Goal: Find contact information: Obtain details needed to contact an individual or organization

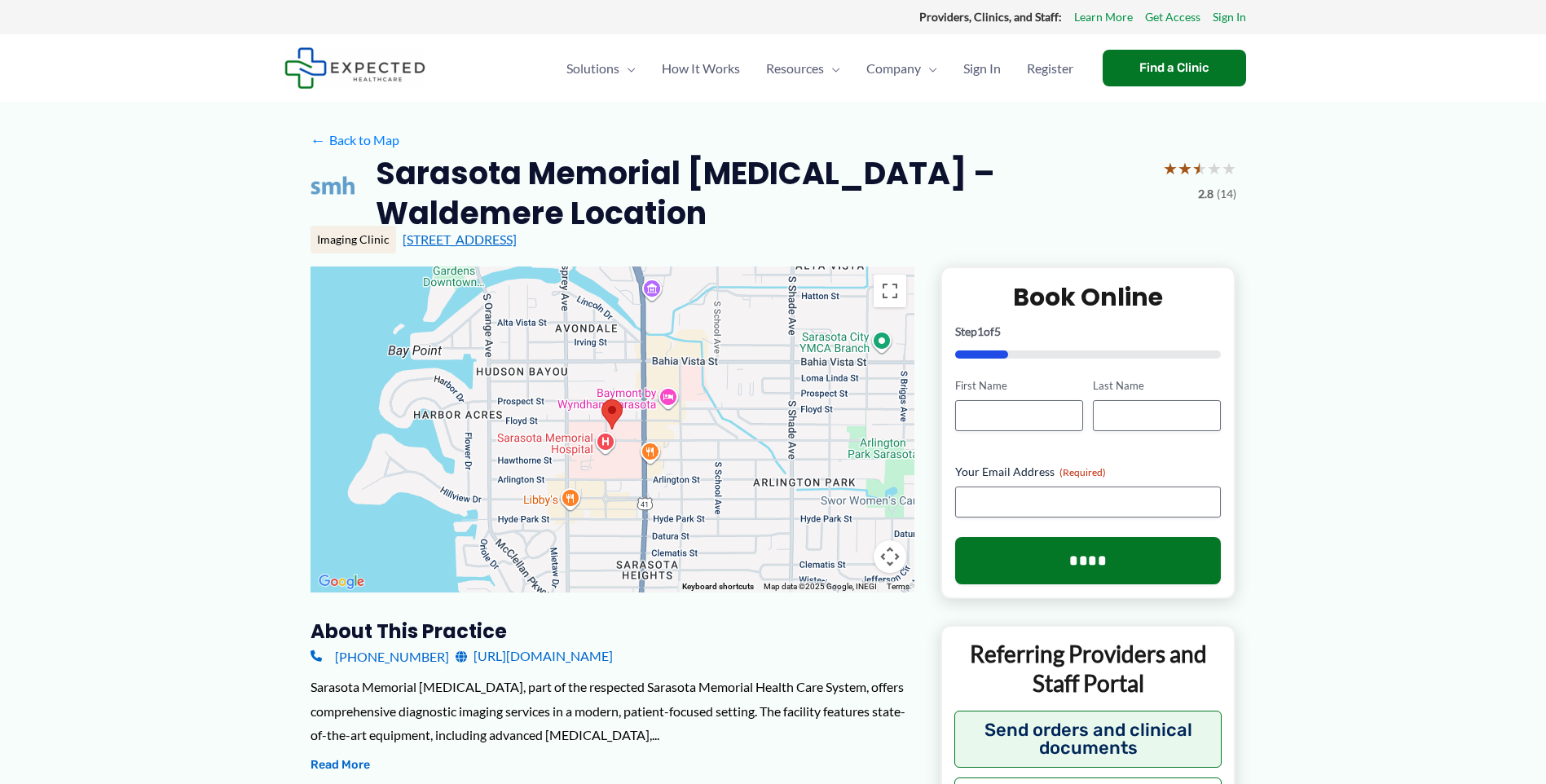
click at [475, 243] on link "[STREET_ADDRESS]" at bounding box center [459, 239] width 114 height 15
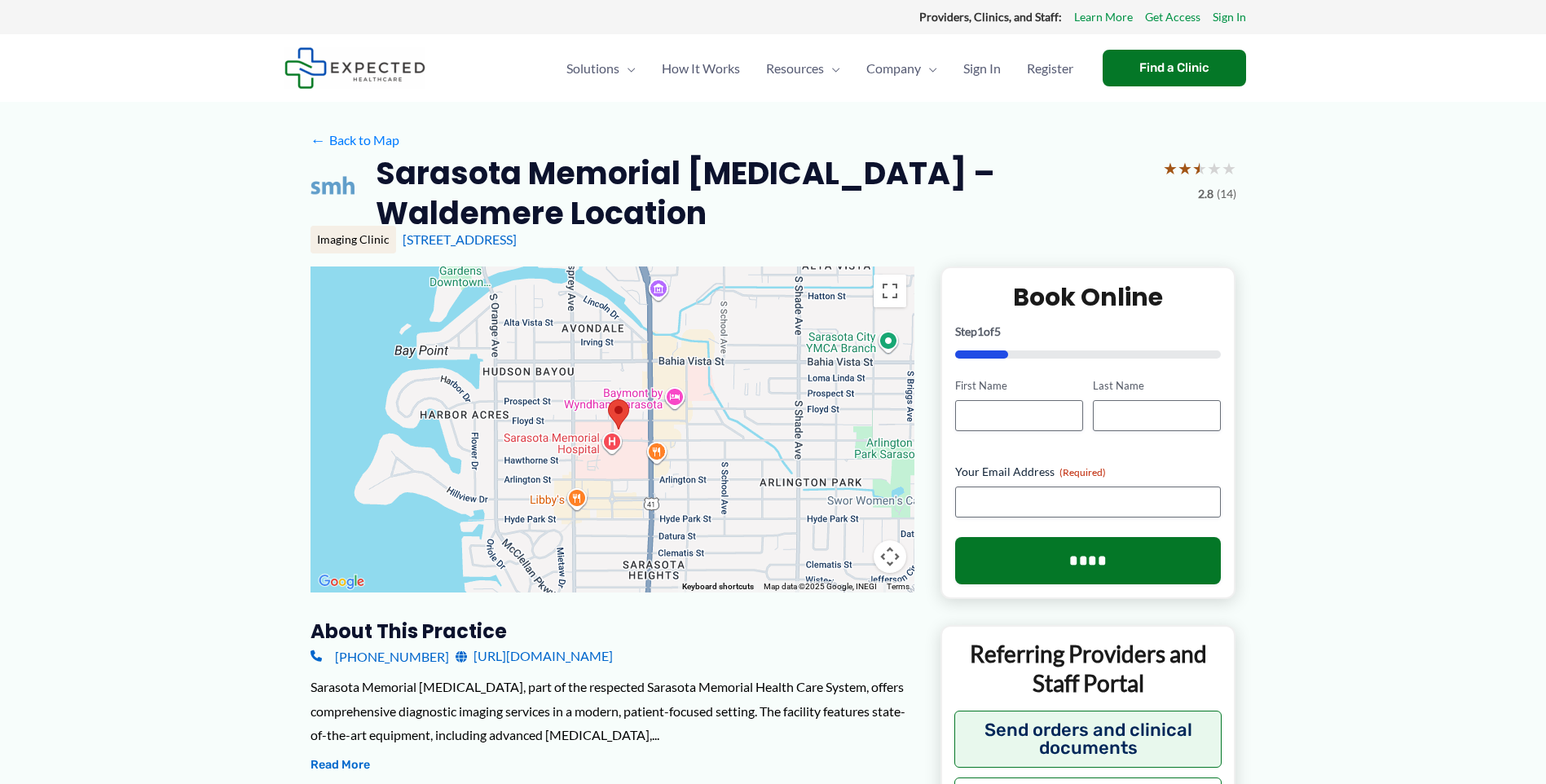
click at [749, 448] on div at bounding box center [612, 429] width 603 height 326
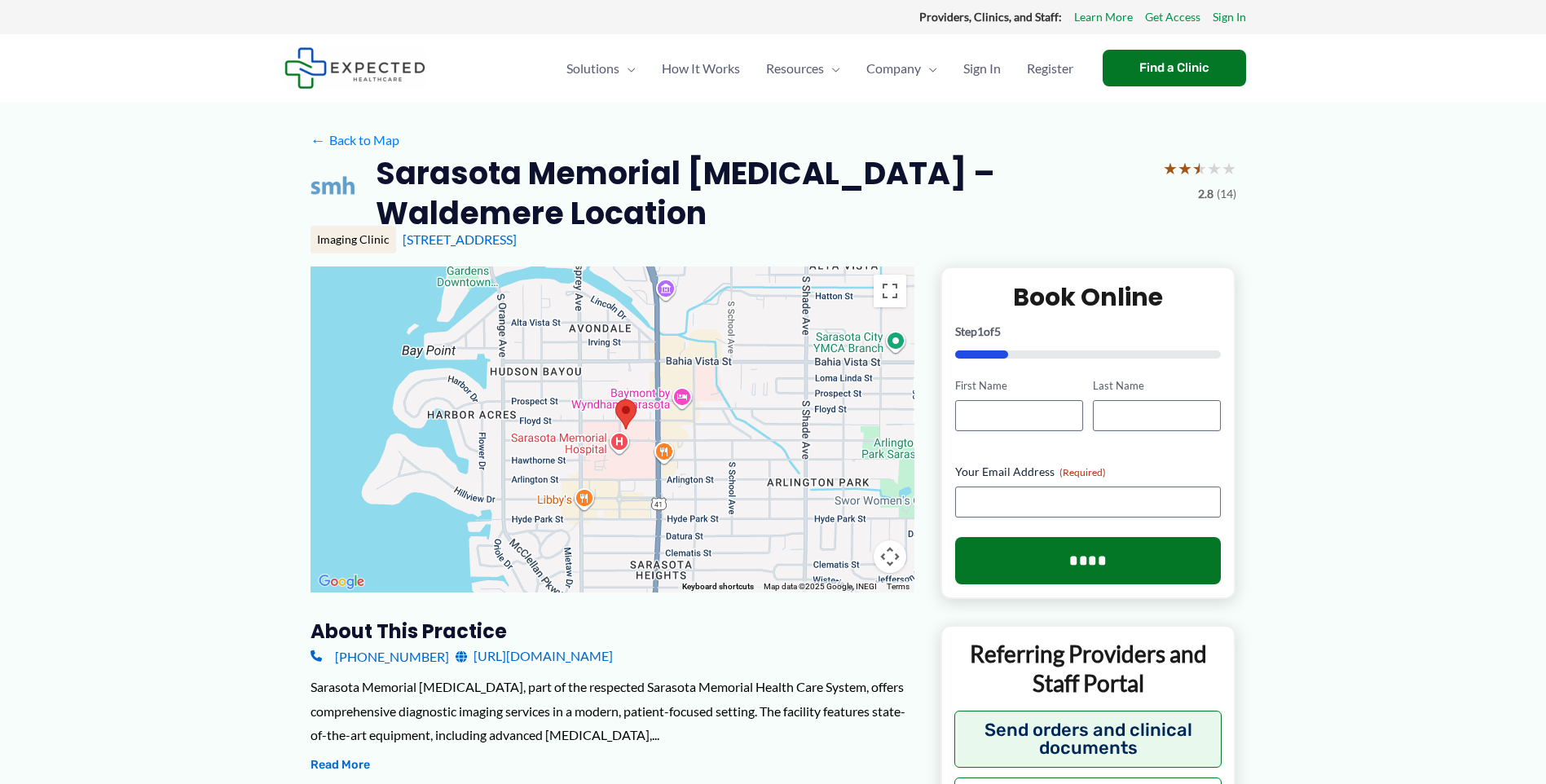
click at [724, 442] on div at bounding box center [612, 429] width 603 height 326
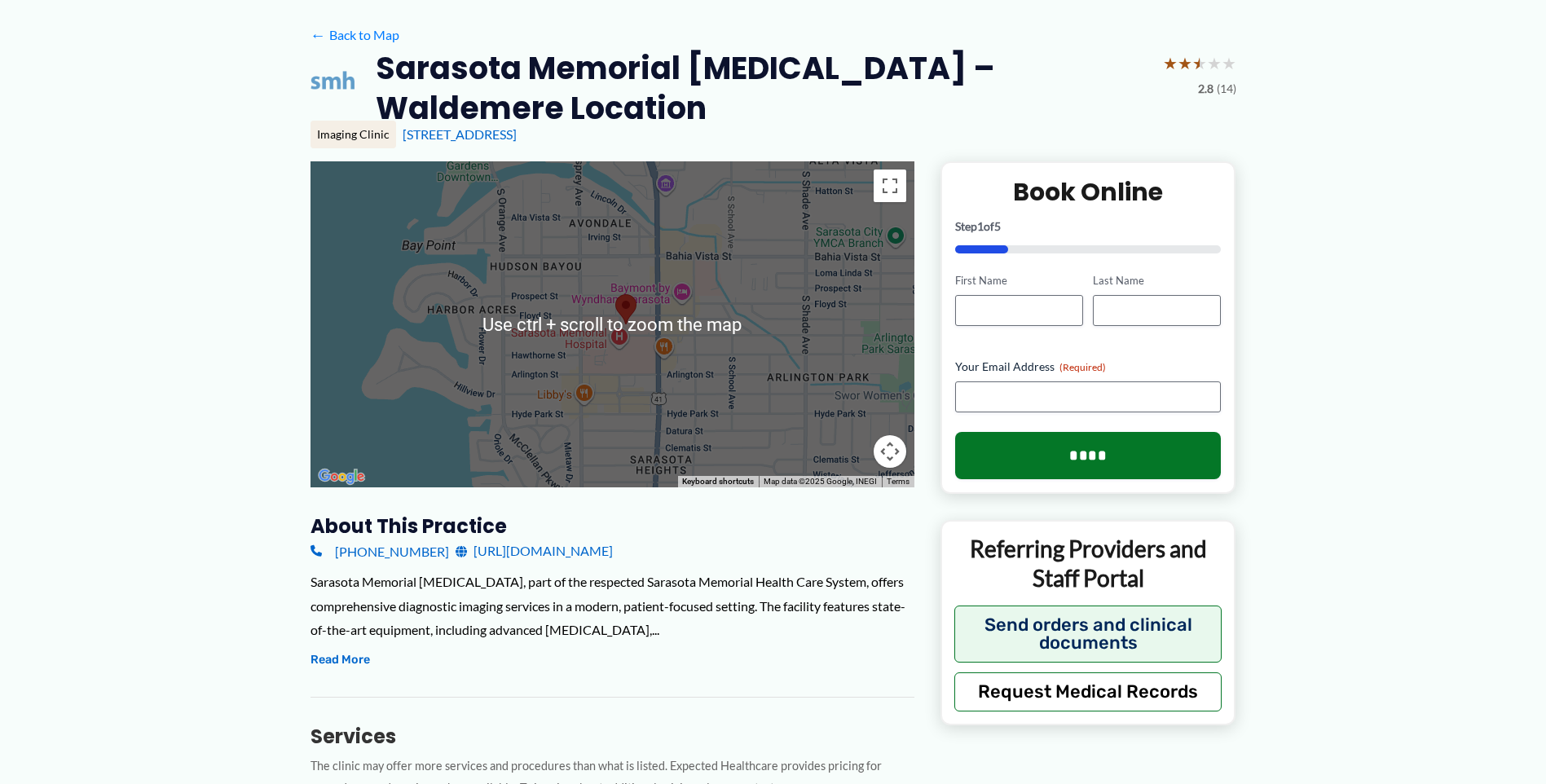
scroll to position [81, 0]
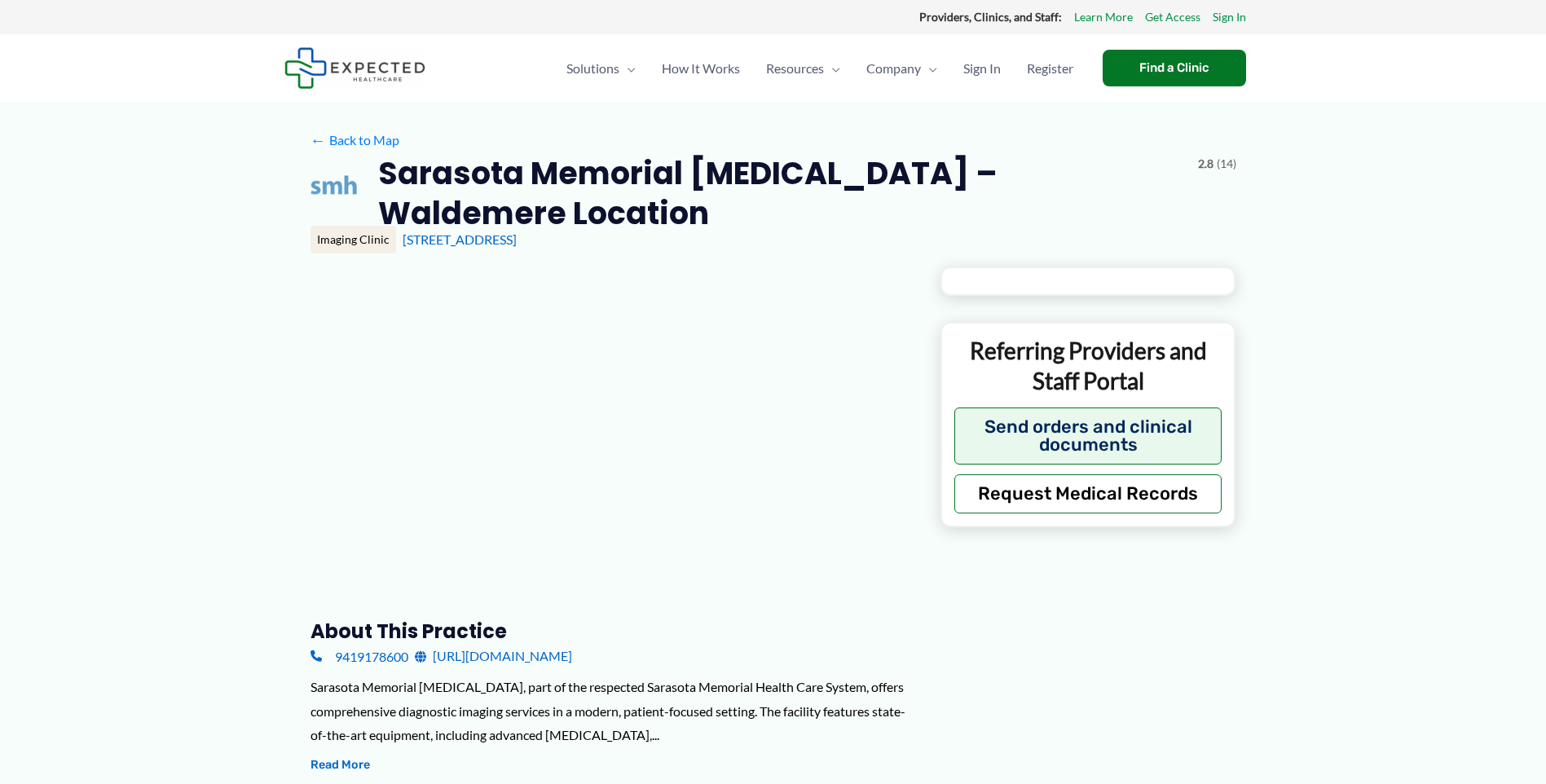
type input "**********"
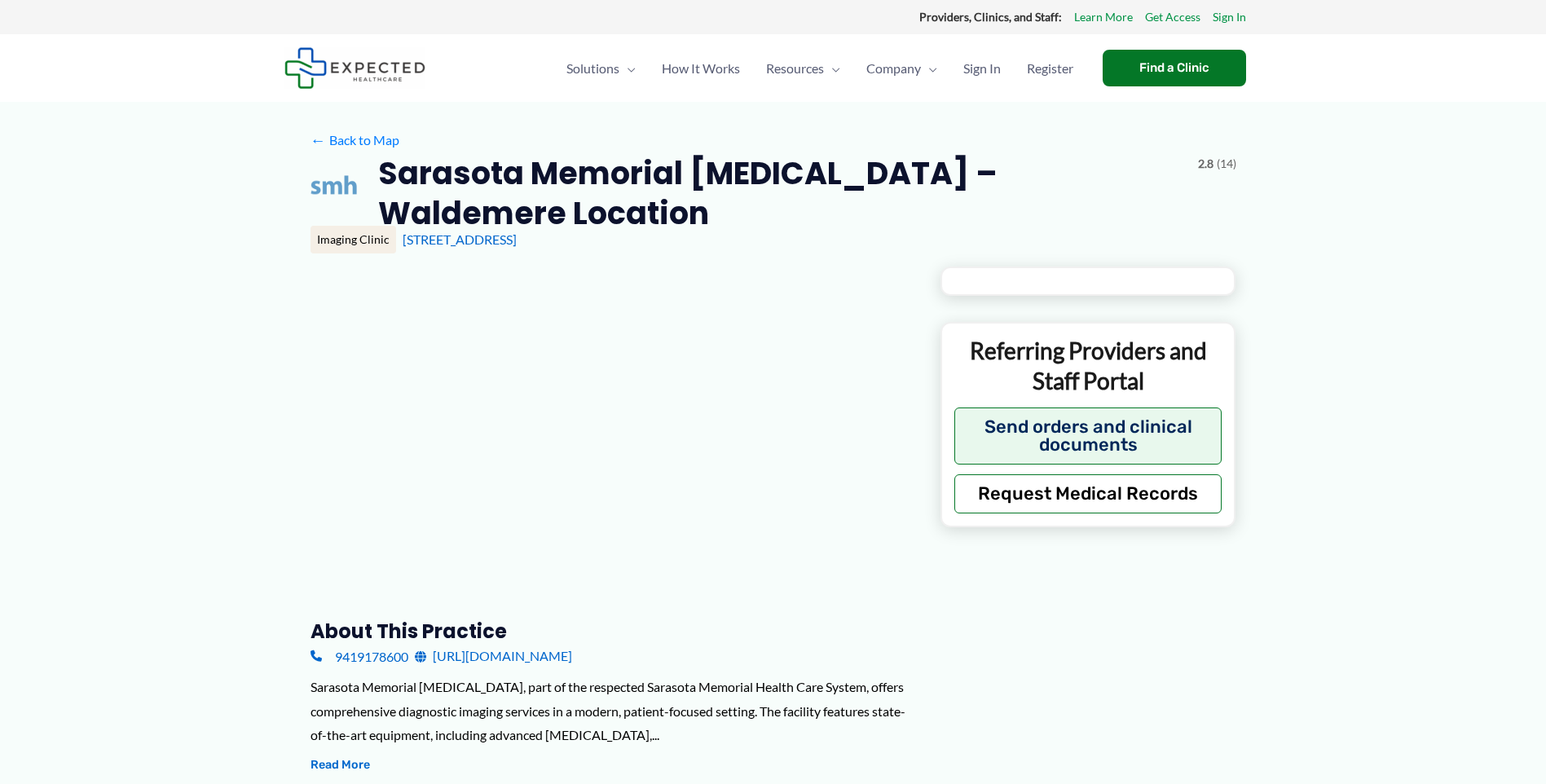
type input "**********"
type input "***"
type input "**********"
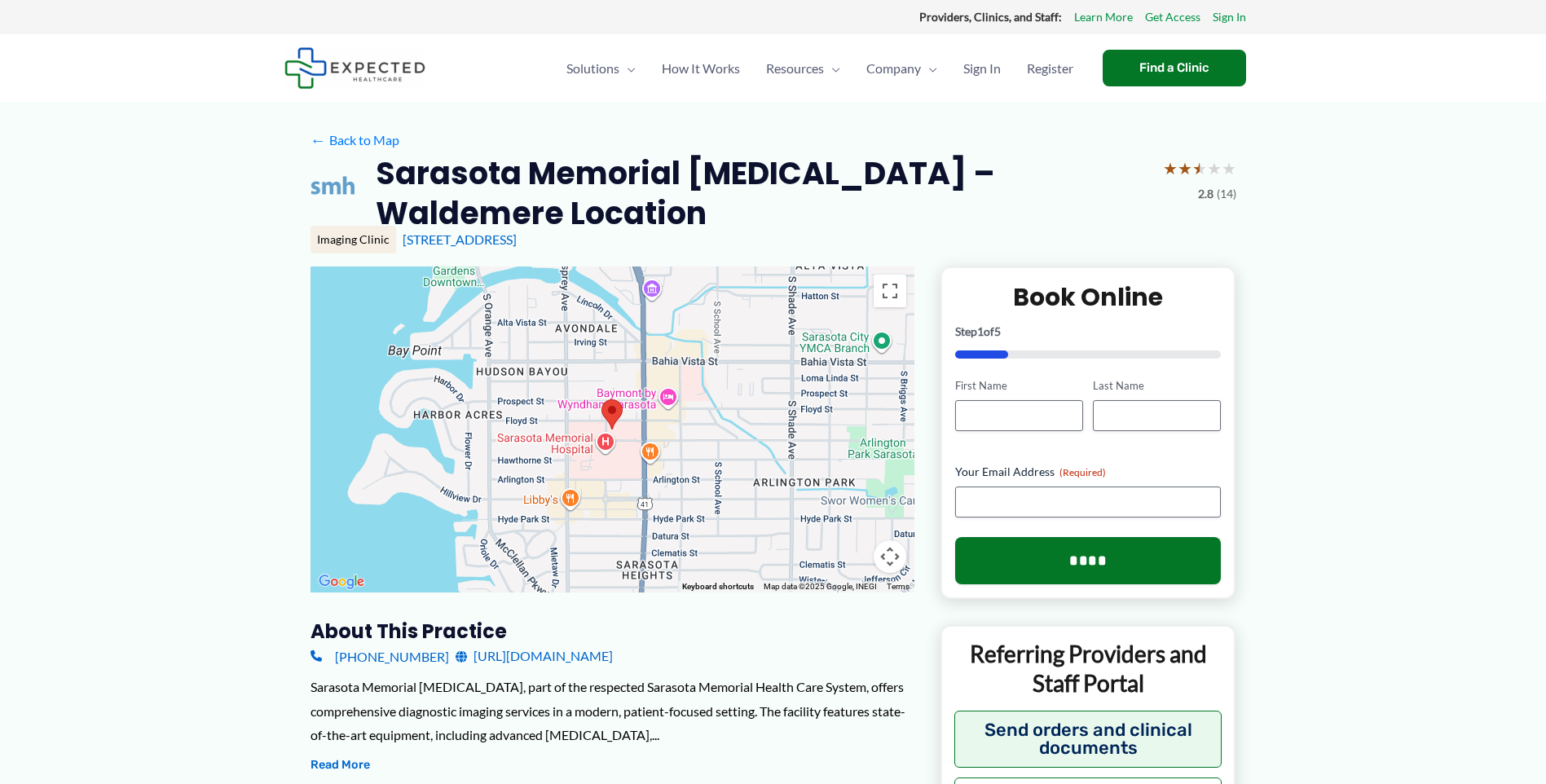
click at [891, 559] on button "Map camera controls" at bounding box center [890, 557] width 33 height 33
click at [851, 481] on button "Zoom in" at bounding box center [849, 475] width 33 height 33
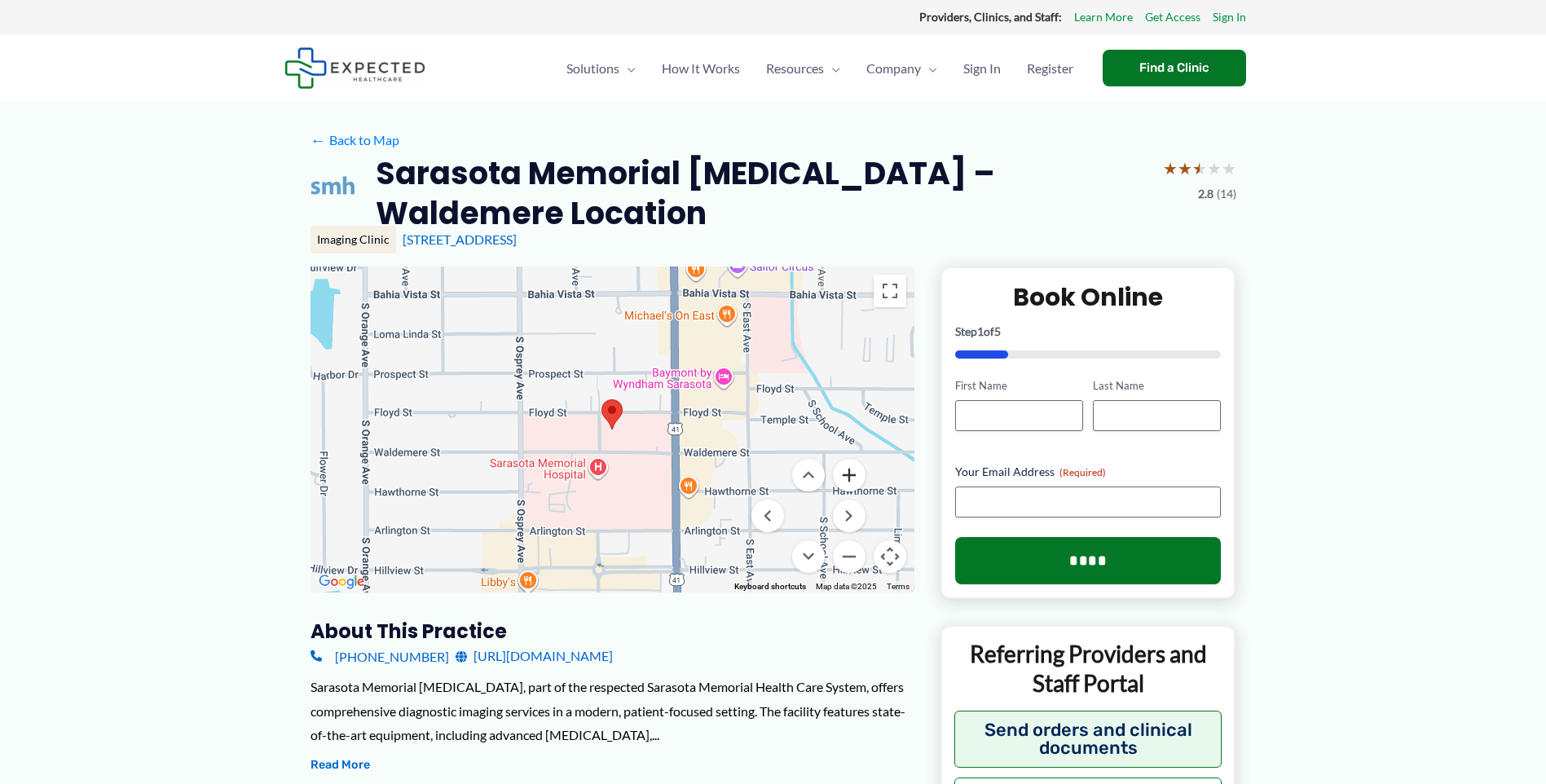
click at [851, 481] on button "Zoom in" at bounding box center [849, 475] width 33 height 33
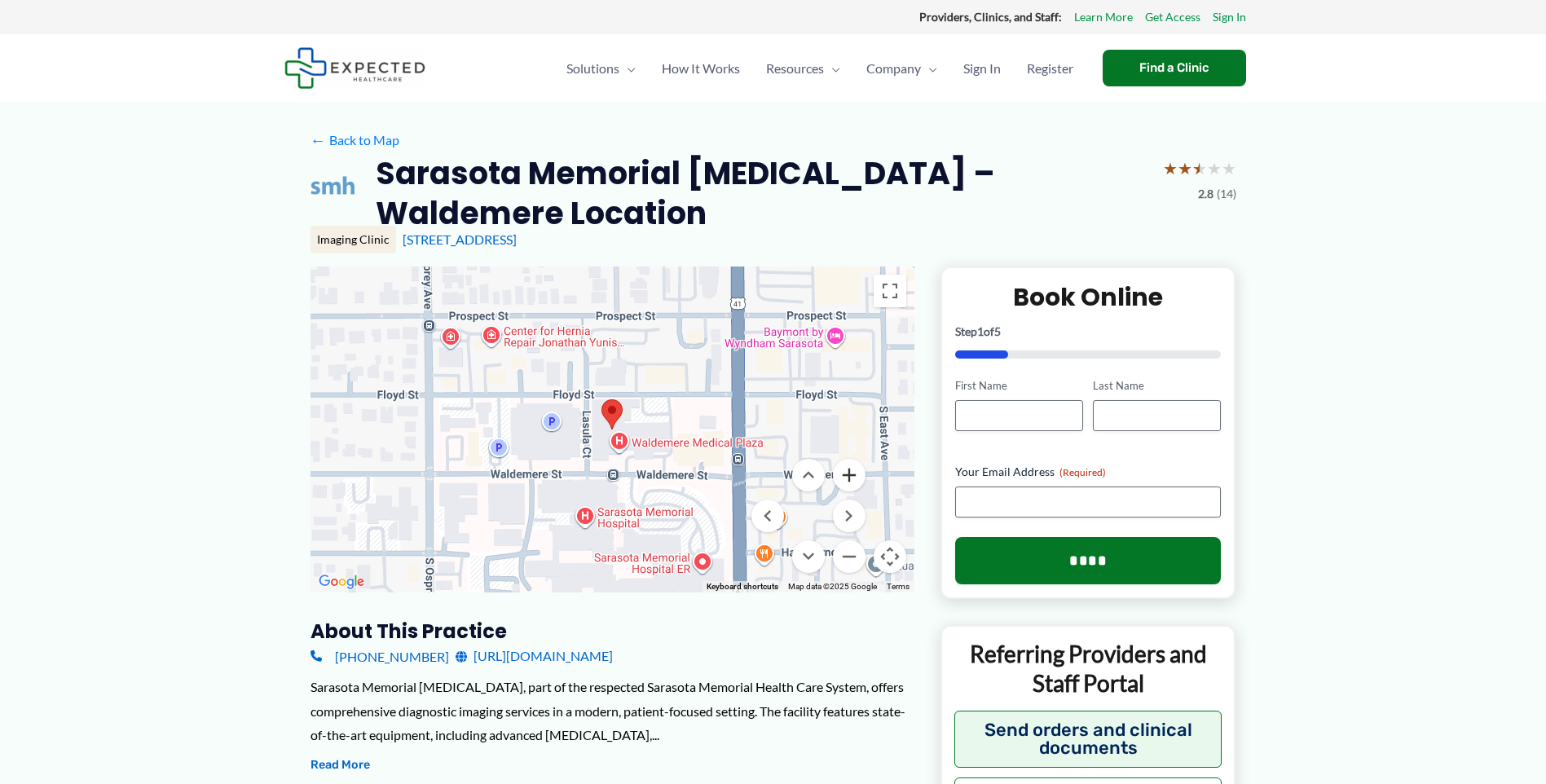
click at [851, 481] on button "Zoom in" at bounding box center [849, 475] width 33 height 33
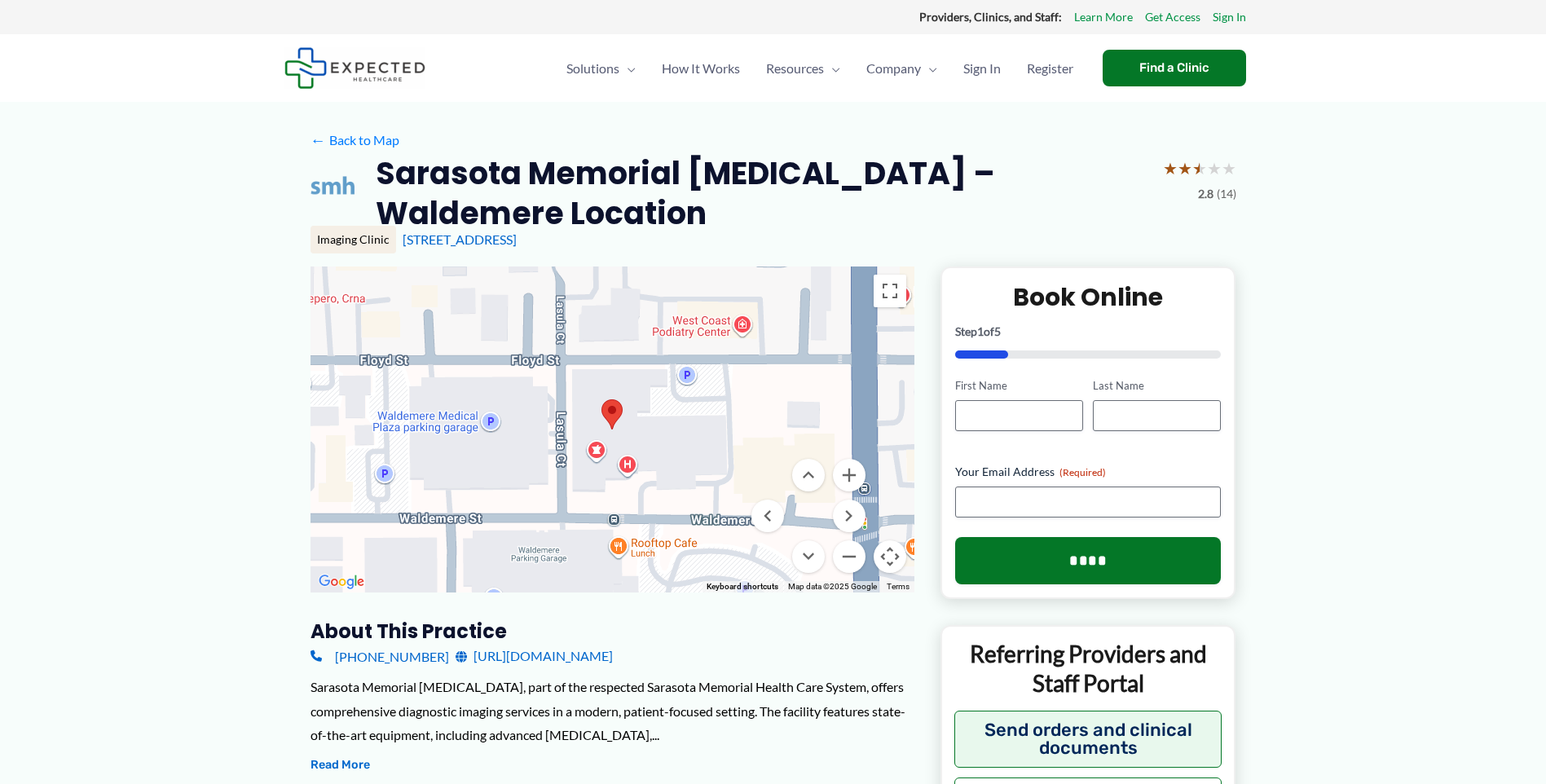
click at [622, 483] on div at bounding box center [612, 429] width 603 height 326
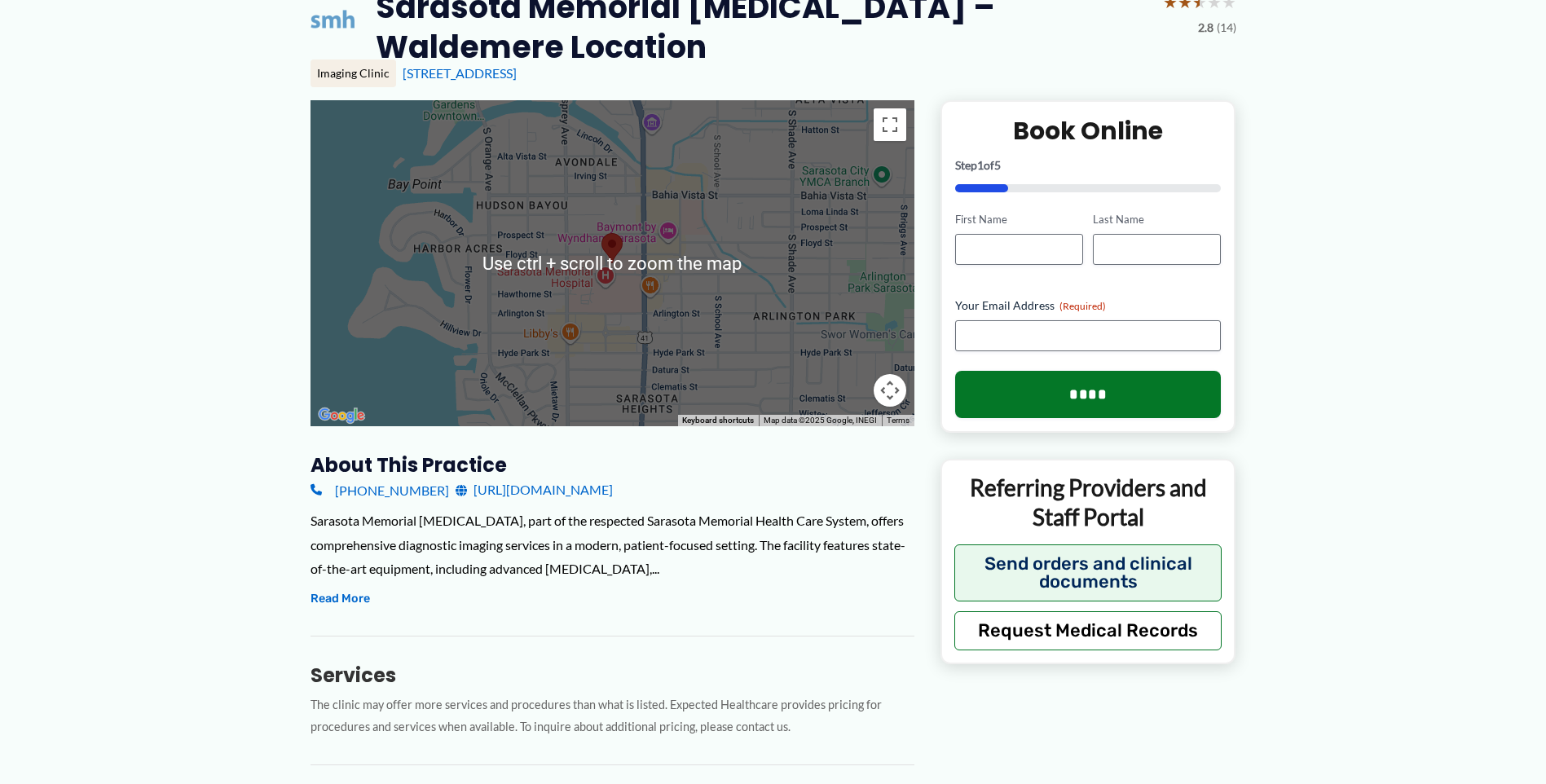
scroll to position [81, 0]
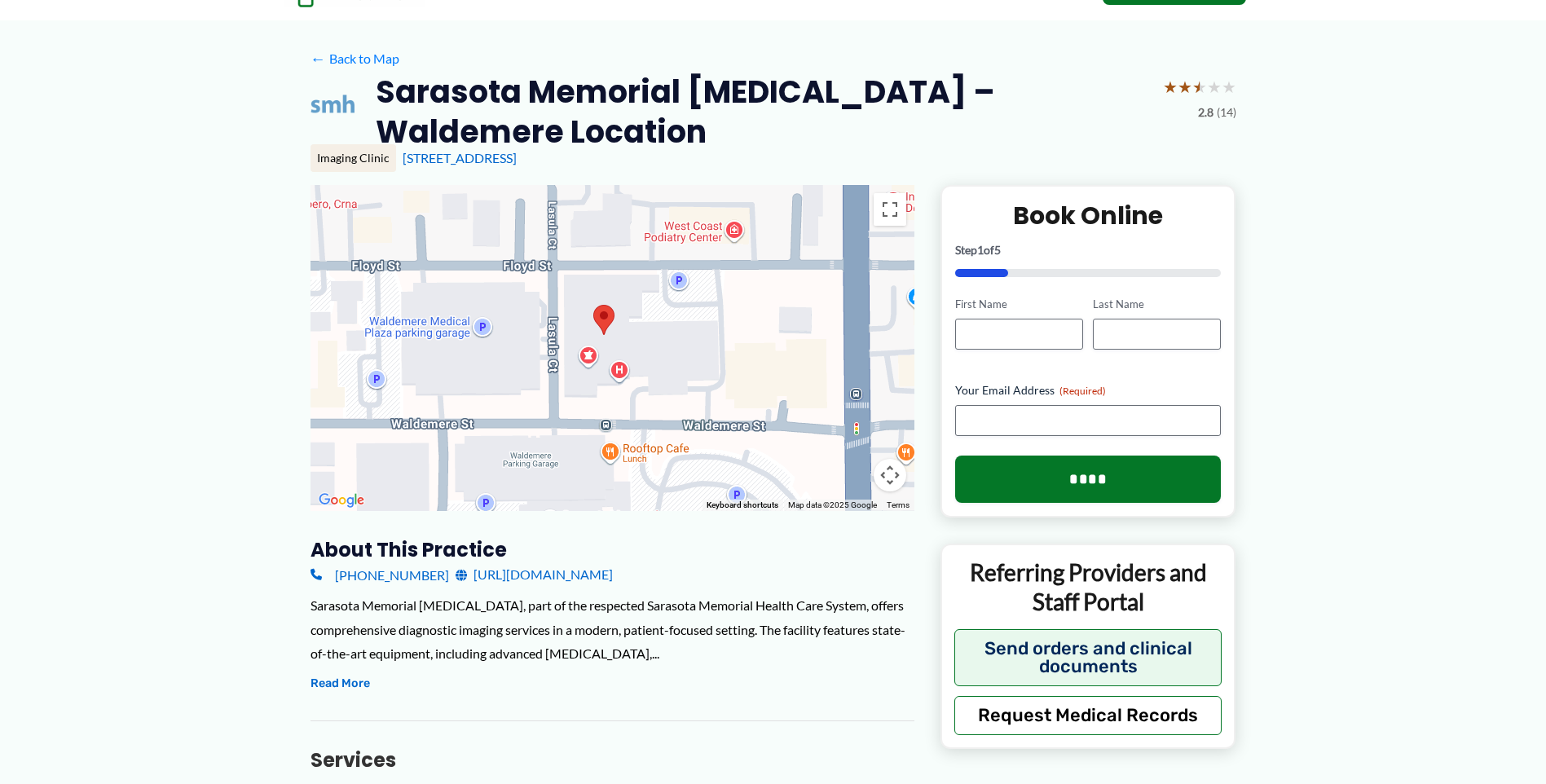
drag, startPoint x: 545, startPoint y: 366, endPoint x: 694, endPoint y: 318, distance: 156.5
click at [694, 318] on div at bounding box center [612, 347] width 603 height 326
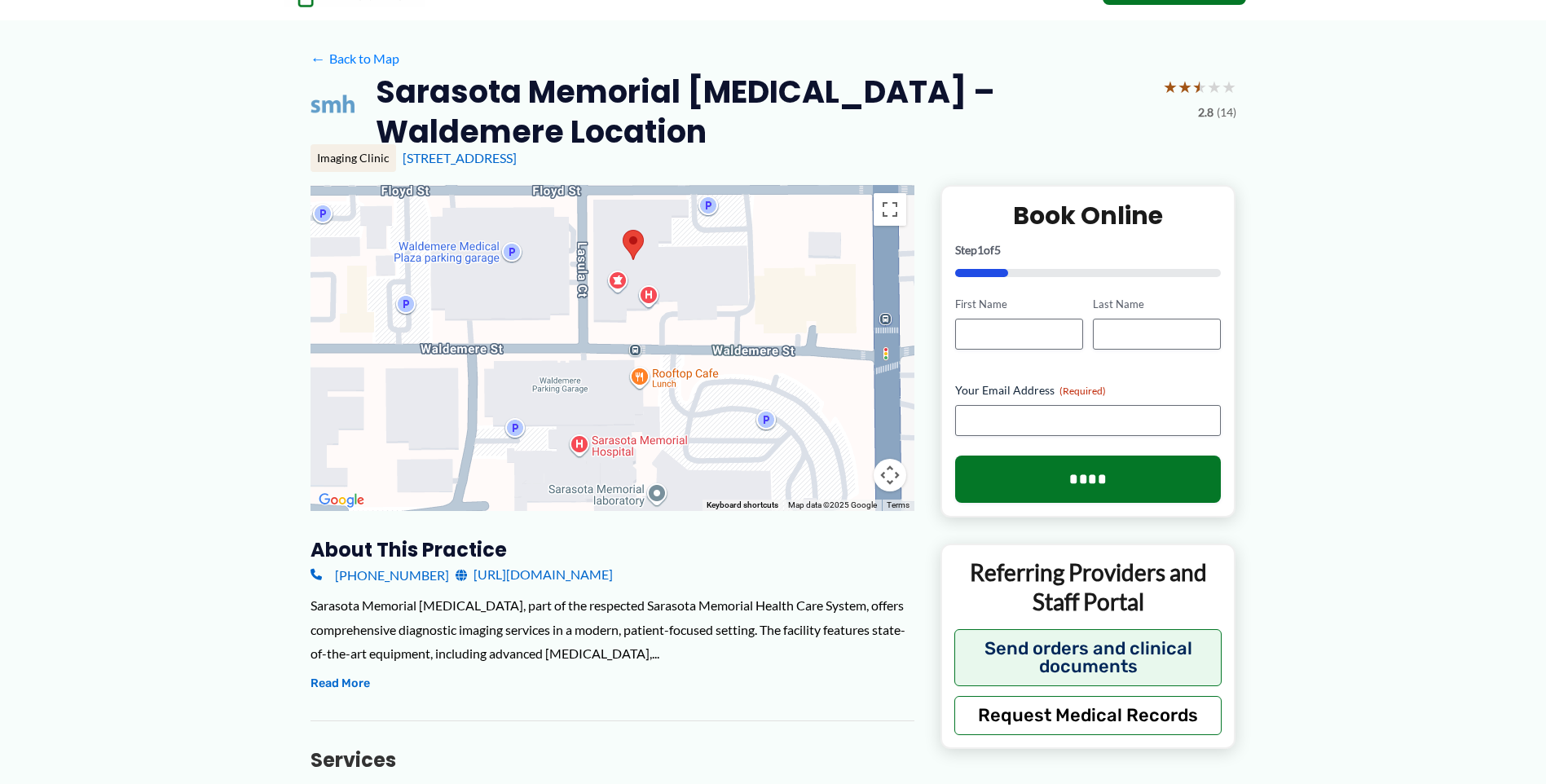
drag, startPoint x: 686, startPoint y: 315, endPoint x: 713, endPoint y: 230, distance: 89.2
click at [713, 230] on div at bounding box center [612, 347] width 603 height 326
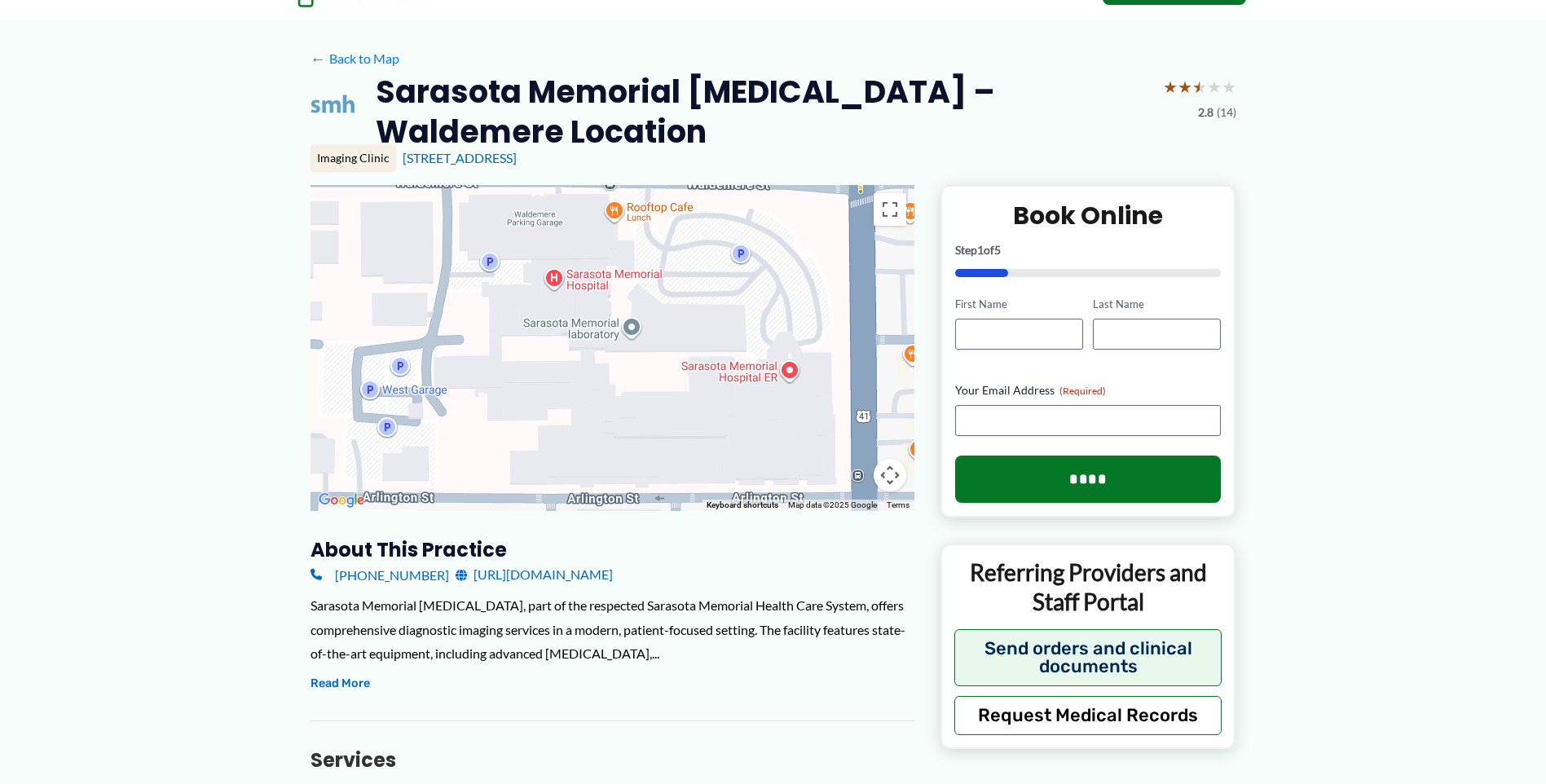
drag, startPoint x: 764, startPoint y: 354, endPoint x: 742, endPoint y: 198, distance: 157.5
click at [742, 198] on div at bounding box center [612, 347] width 603 height 326
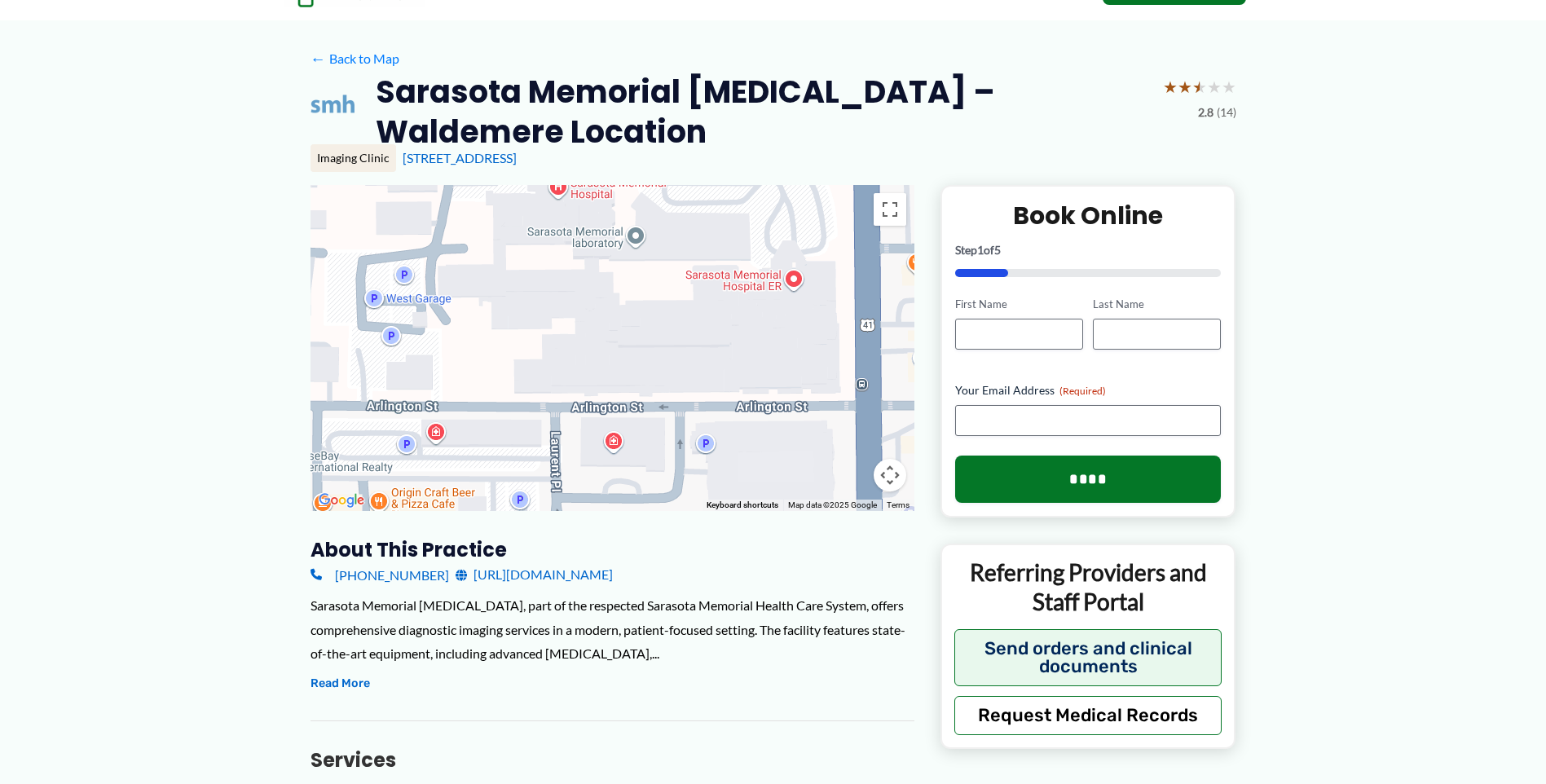
drag, startPoint x: 717, startPoint y: 363, endPoint x: 715, endPoint y: 230, distance: 133.0
click at [715, 230] on div at bounding box center [612, 347] width 603 height 326
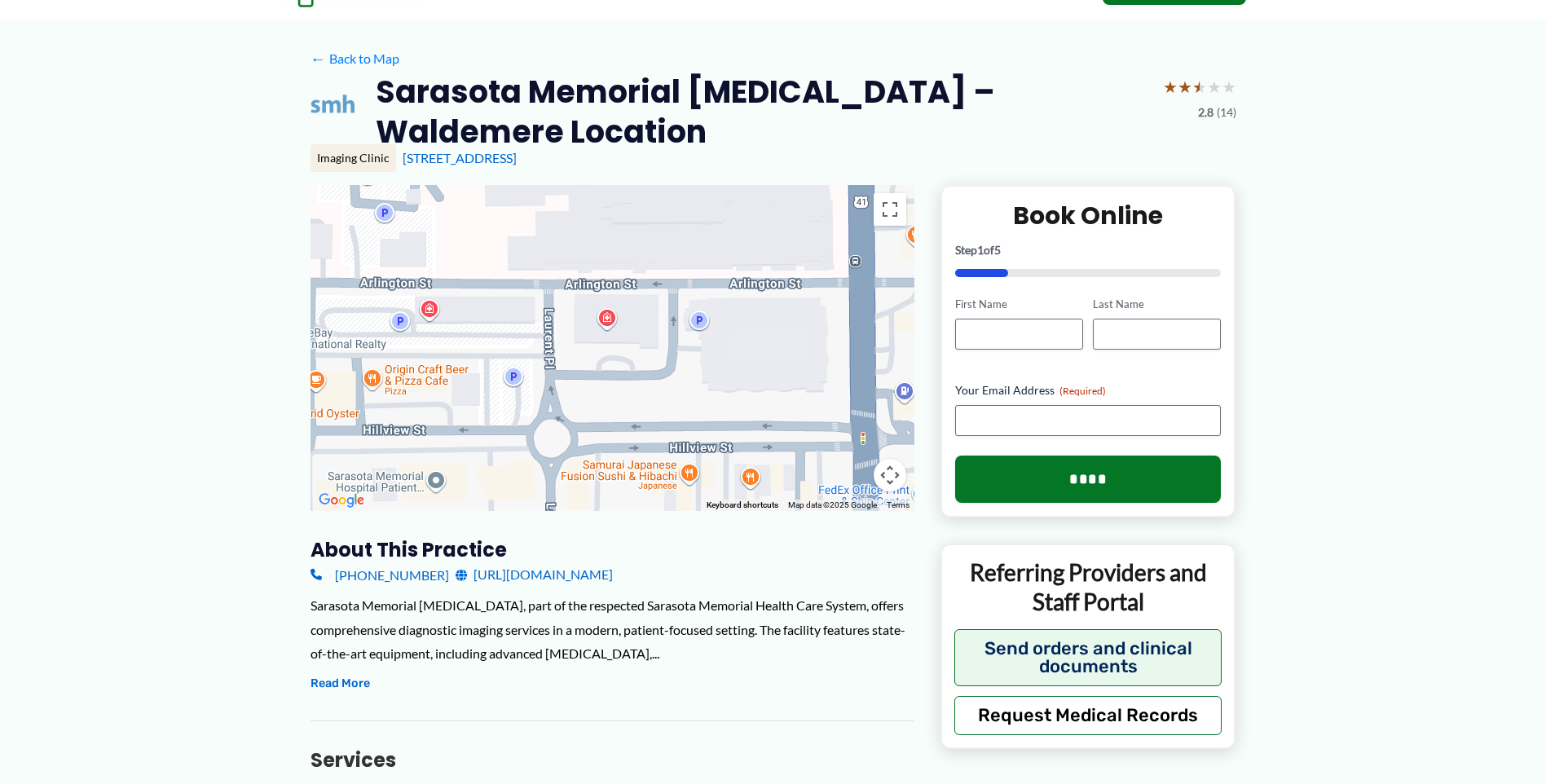
drag, startPoint x: 704, startPoint y: 369, endPoint x: 704, endPoint y: 308, distance: 61.0
click at [704, 308] on div at bounding box center [612, 347] width 603 height 326
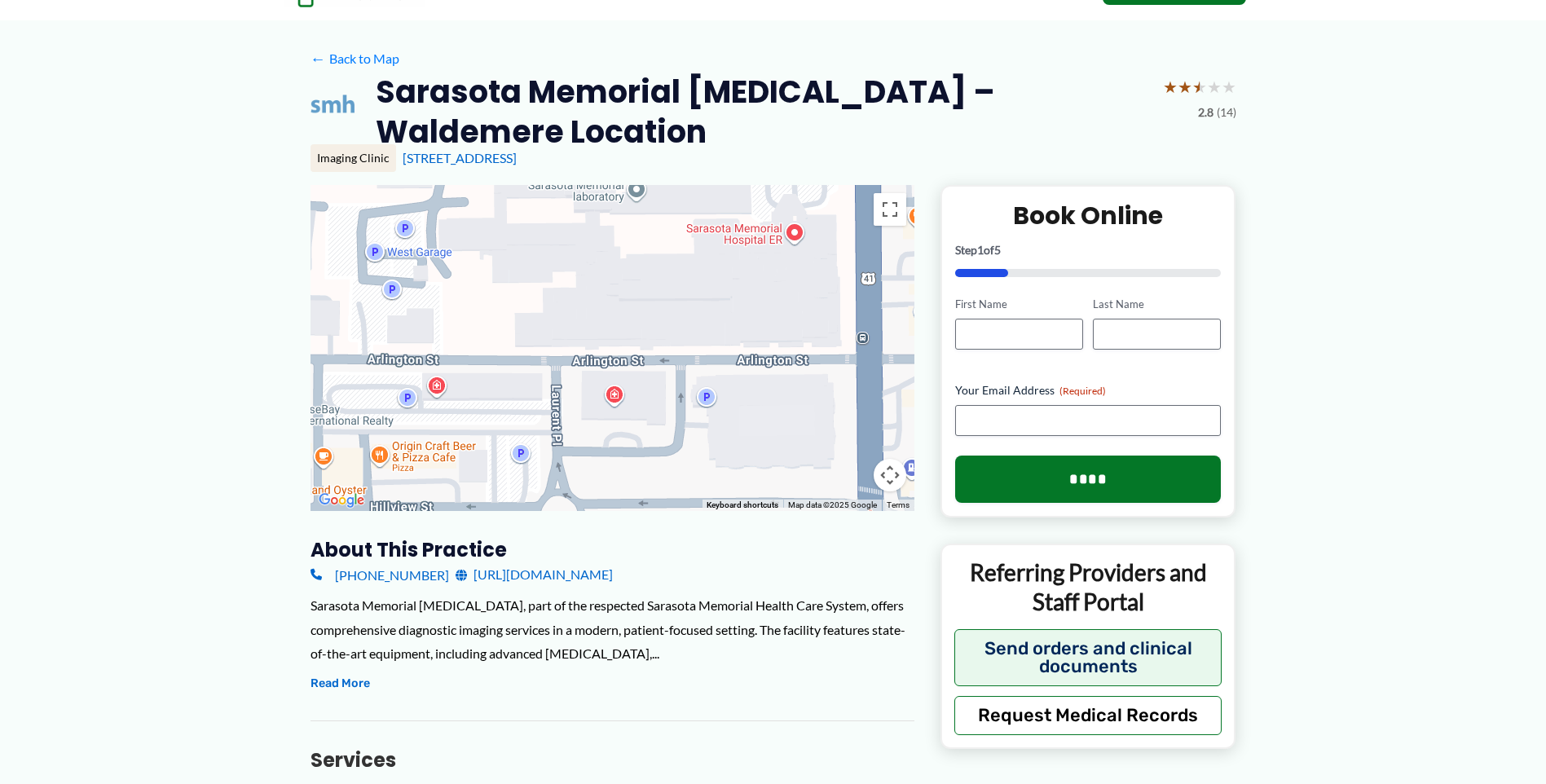
drag, startPoint x: 720, startPoint y: 287, endPoint x: 728, endPoint y: 361, distance: 74.4
click at [728, 361] on div at bounding box center [612, 347] width 603 height 326
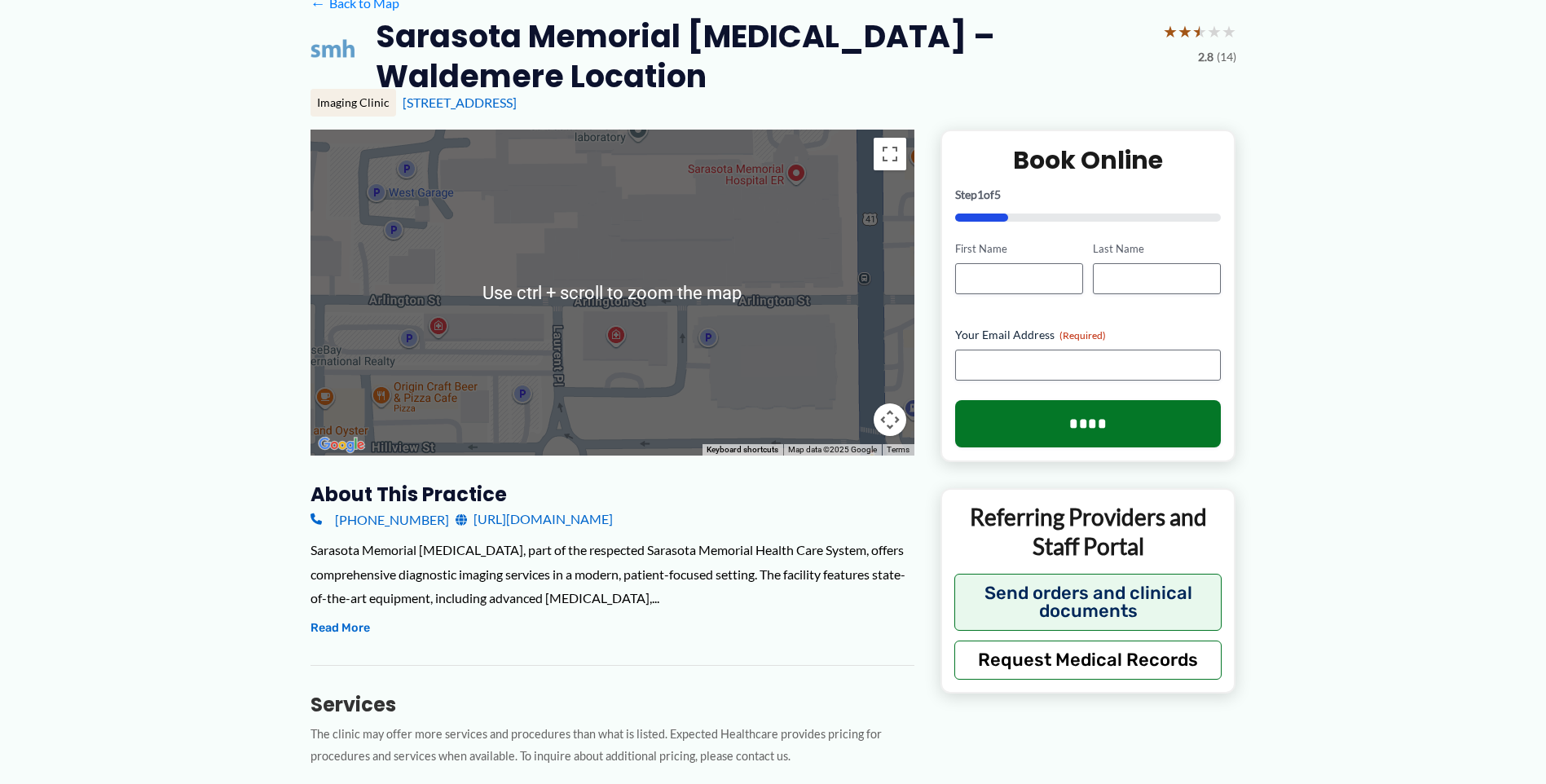
scroll to position [163, 0]
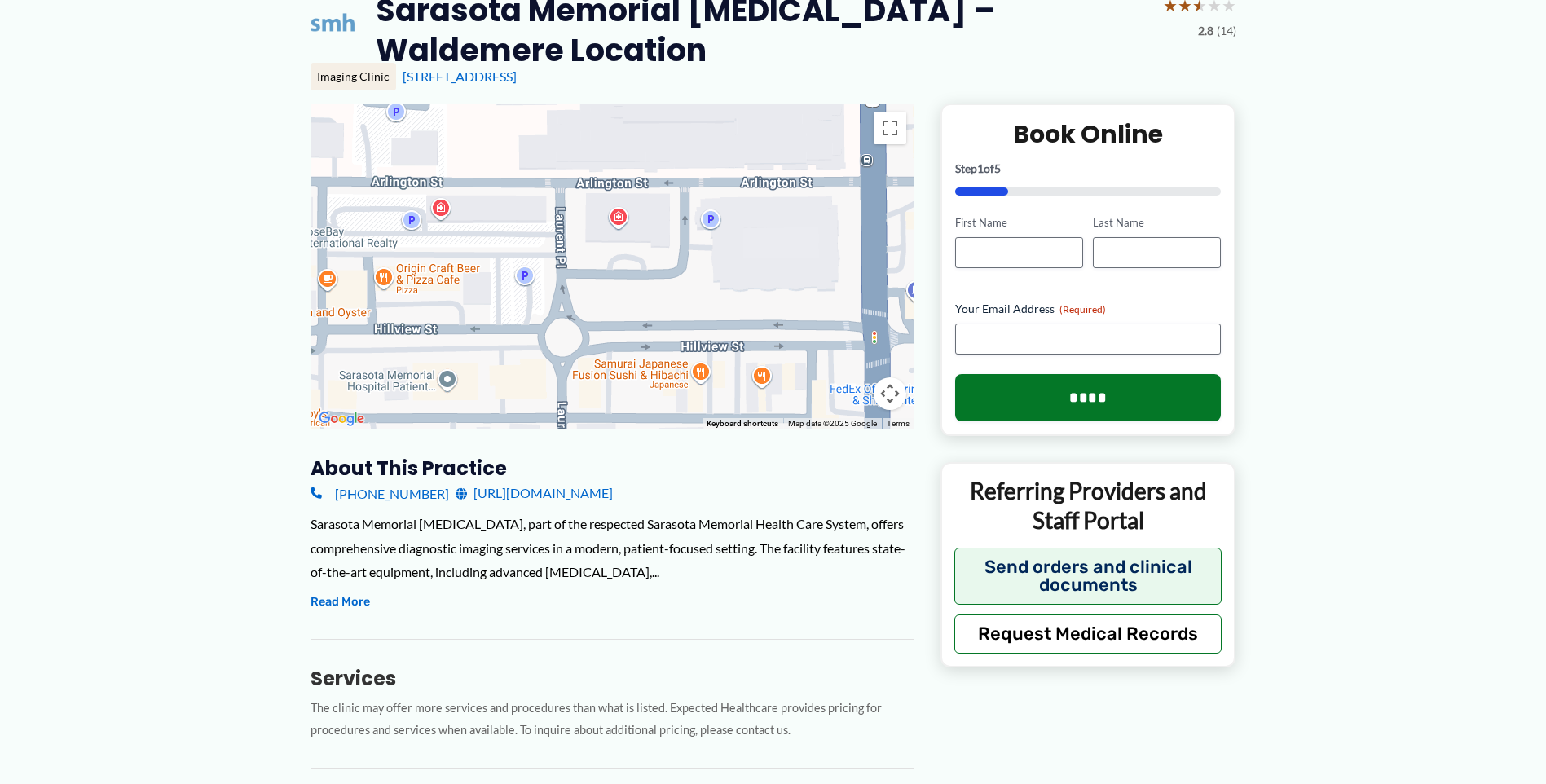
drag, startPoint x: 645, startPoint y: 324, endPoint x: 646, endPoint y: 229, distance: 95.0
click at [646, 229] on div at bounding box center [612, 266] width 603 height 326
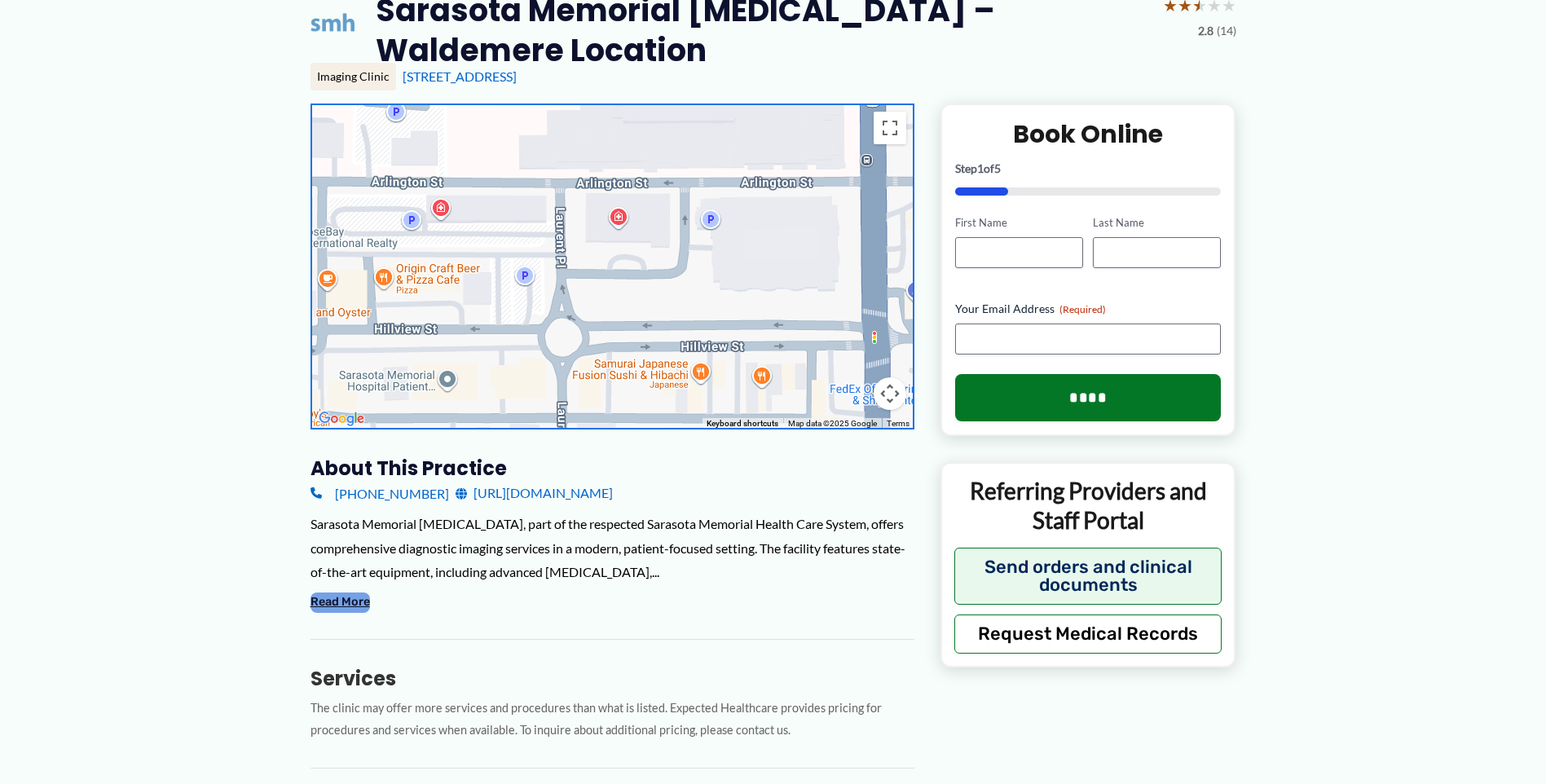
click at [338, 606] on button "Read More" at bounding box center [340, 602] width 60 height 19
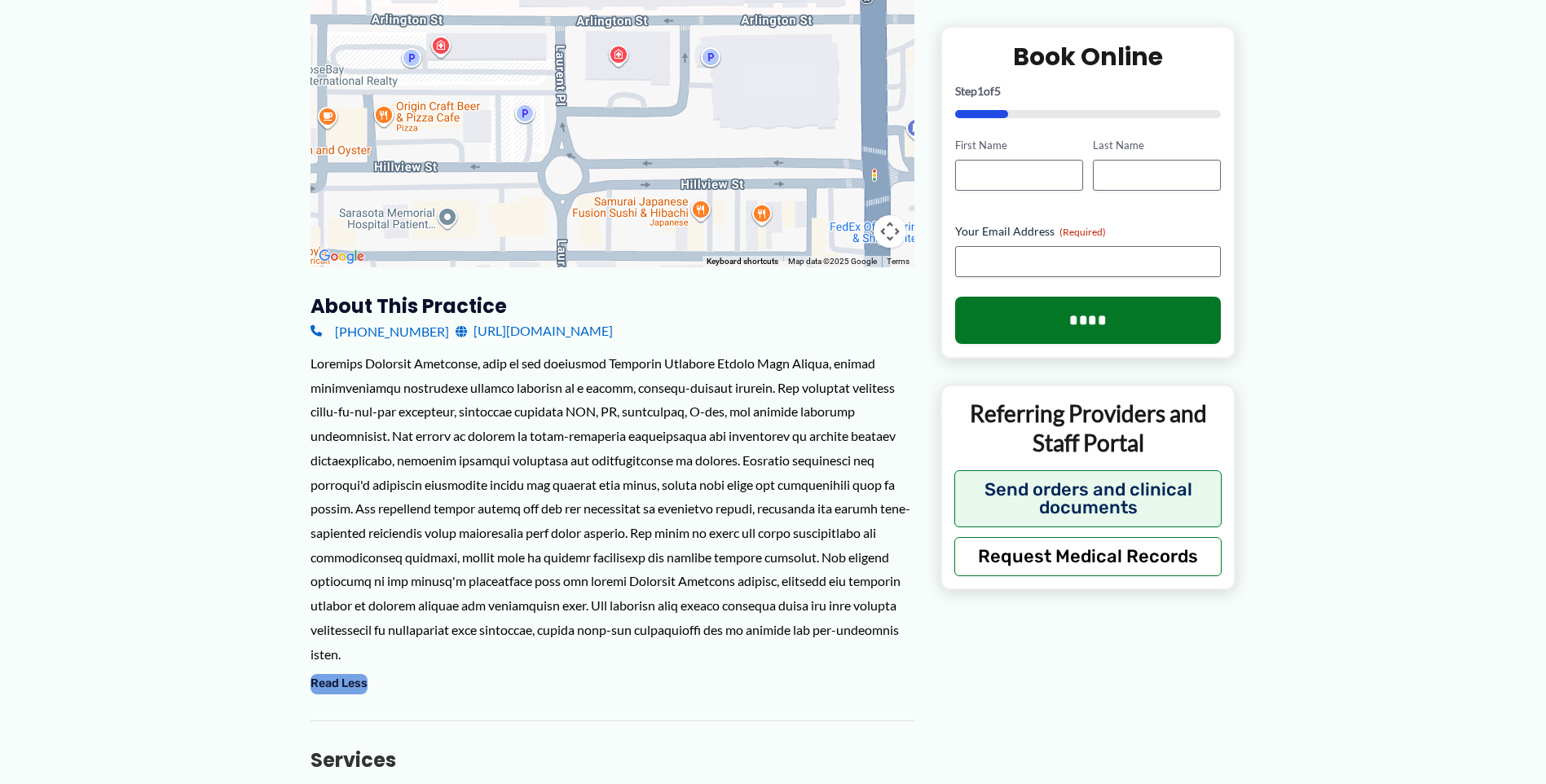
scroll to position [245, 0]
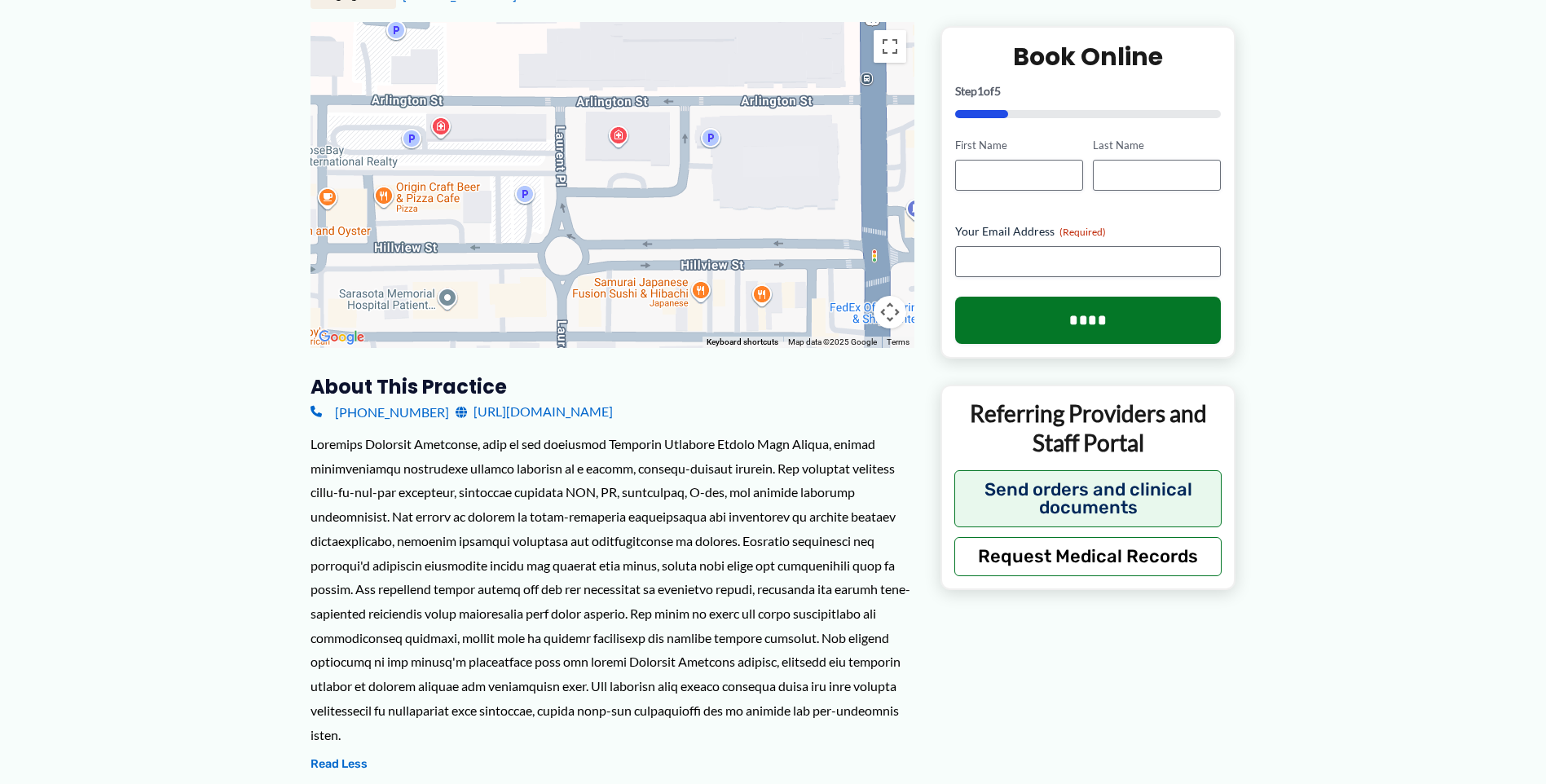
click at [500, 414] on link "[URL][DOMAIN_NAME]" at bounding box center [534, 411] width 158 height 24
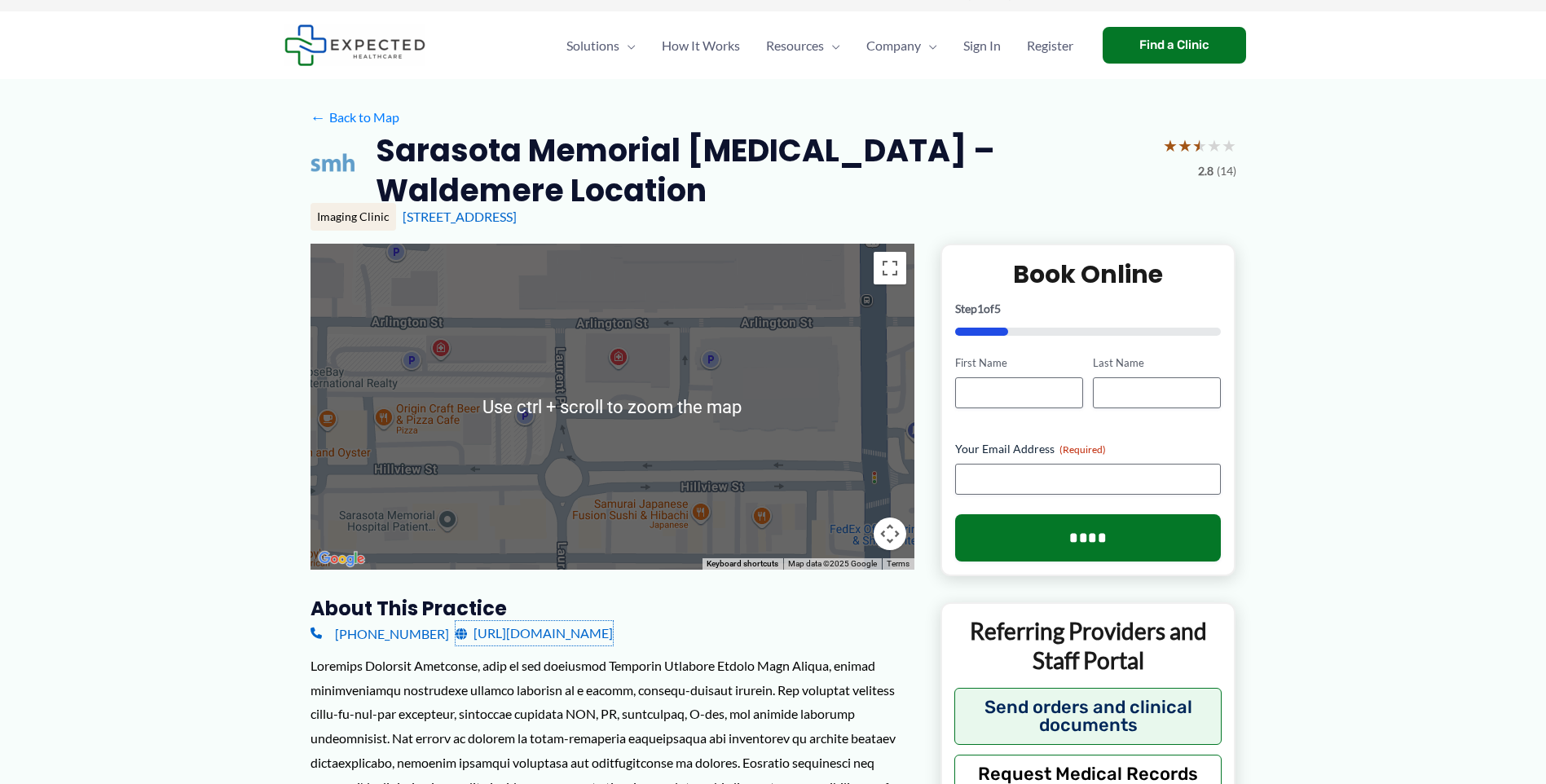
scroll to position [0, 0]
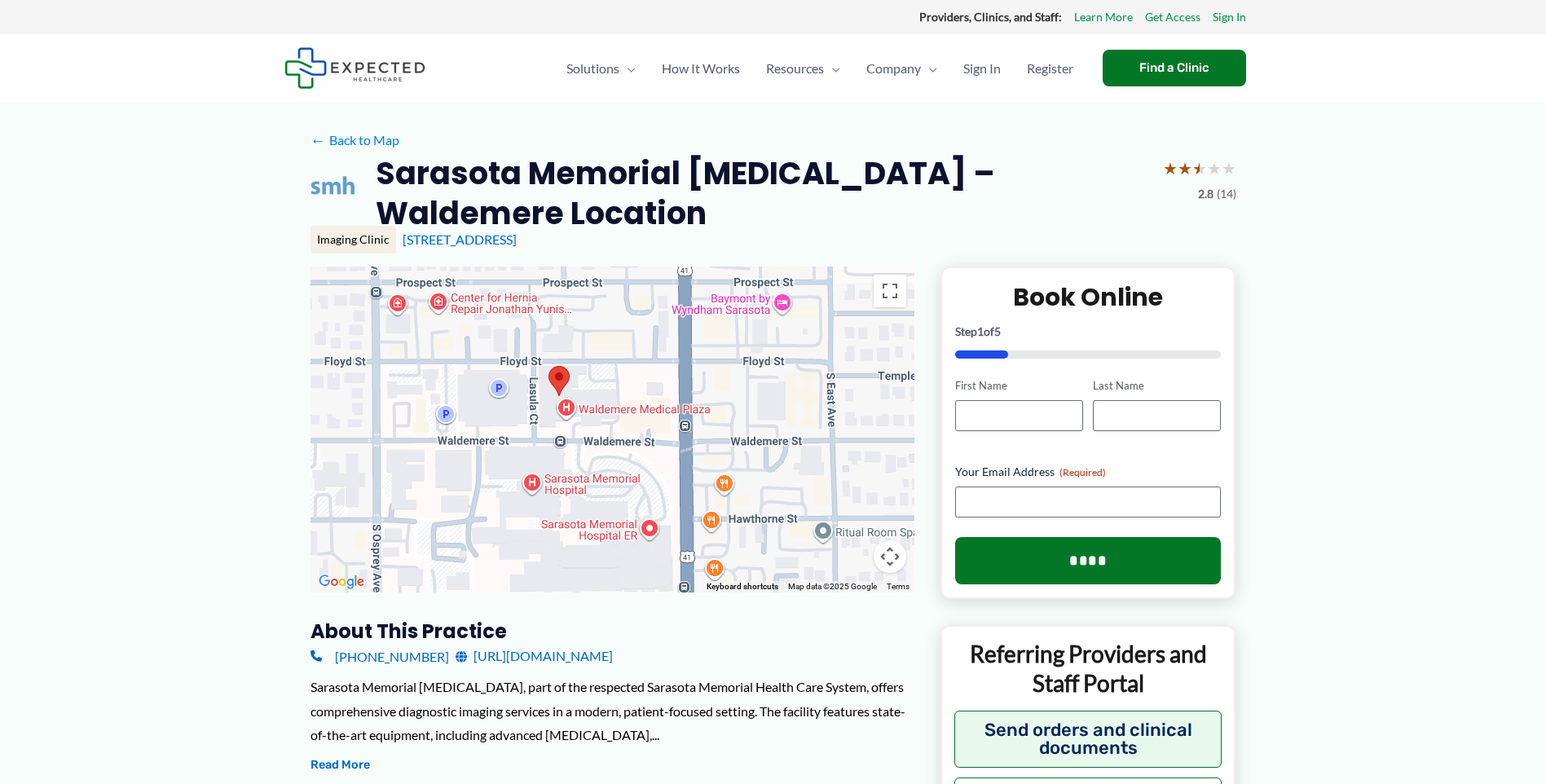
drag, startPoint x: 526, startPoint y: 443, endPoint x: 549, endPoint y: 483, distance: 46.1
click at [549, 483] on div at bounding box center [612, 429] width 603 height 326
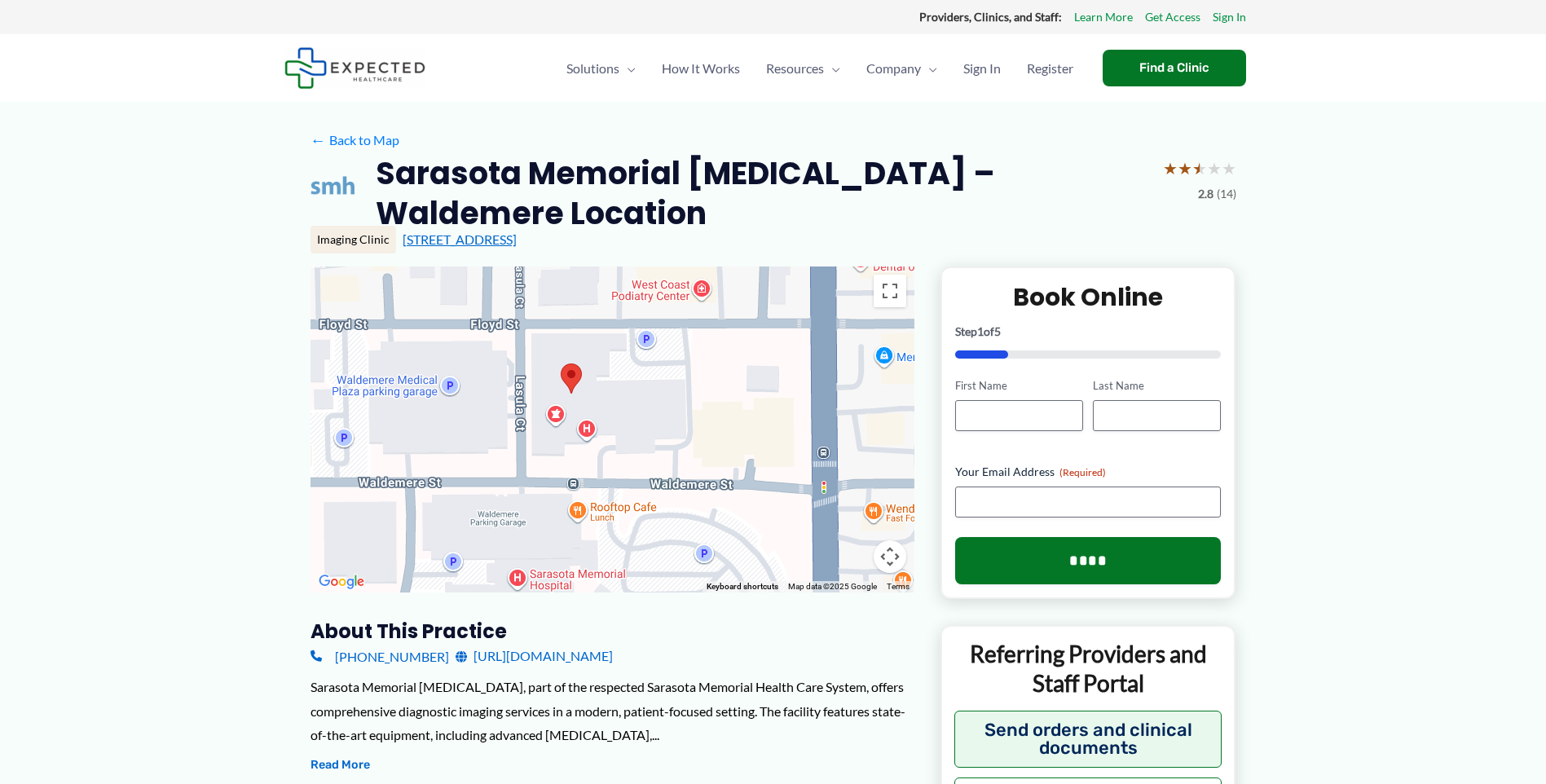
click at [486, 243] on link "[STREET_ADDRESS]" at bounding box center [459, 239] width 114 height 15
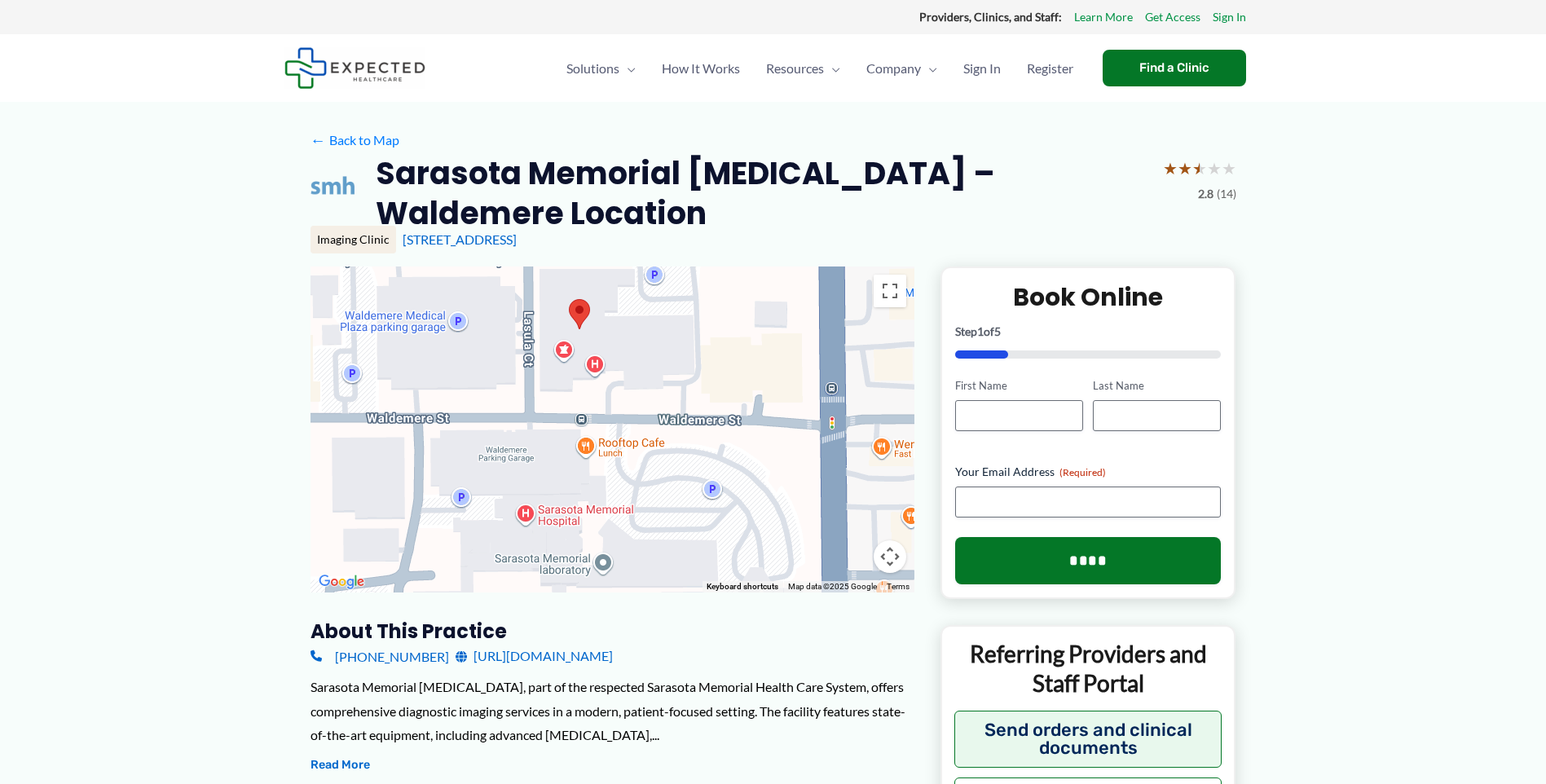
drag, startPoint x: 672, startPoint y: 417, endPoint x: 681, endPoint y: 351, distance: 66.6
click at [681, 351] on div at bounding box center [612, 429] width 603 height 326
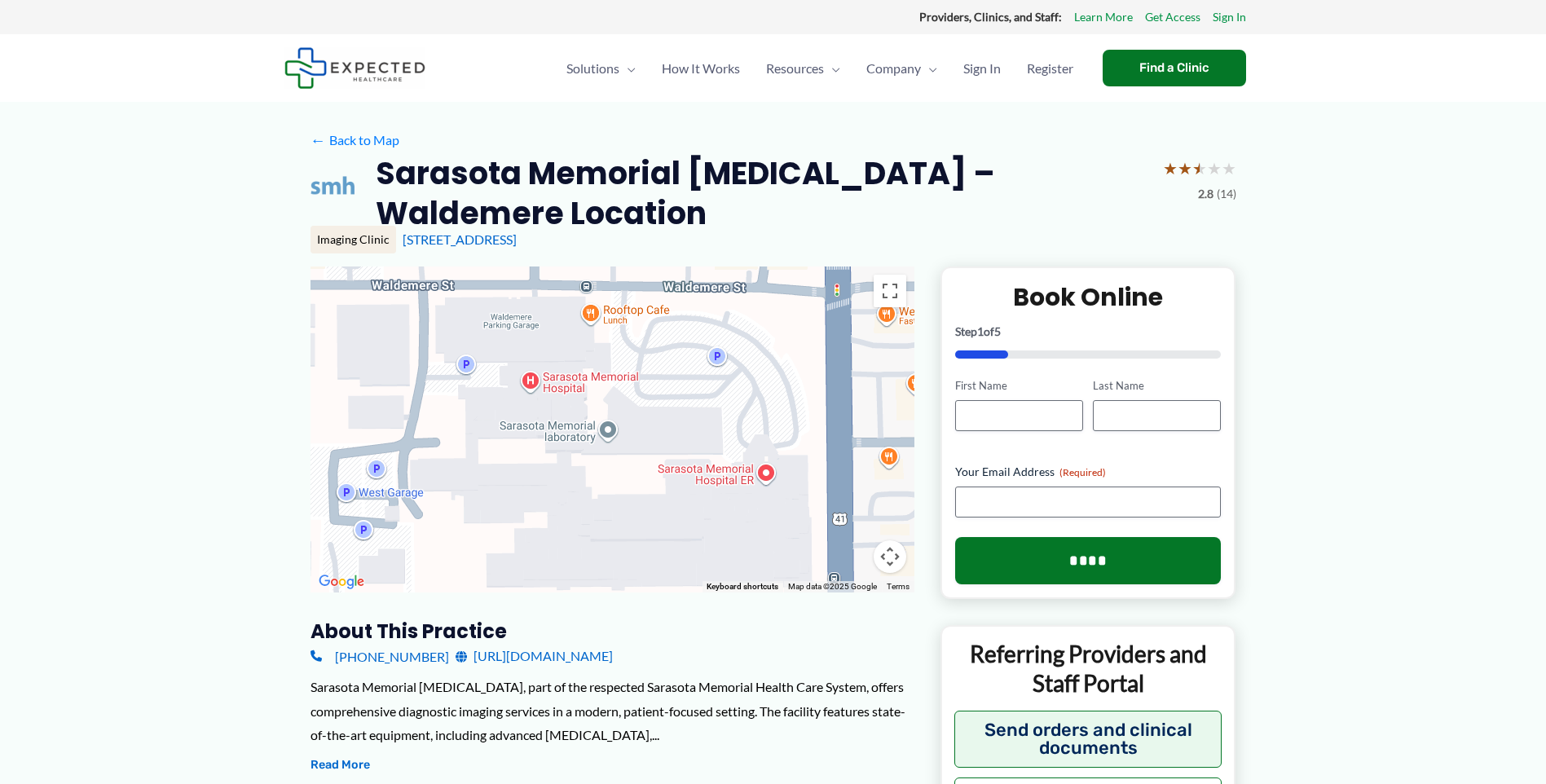
drag, startPoint x: 680, startPoint y: 485, endPoint x: 685, endPoint y: 351, distance: 134.1
click at [685, 351] on div at bounding box center [612, 429] width 603 height 326
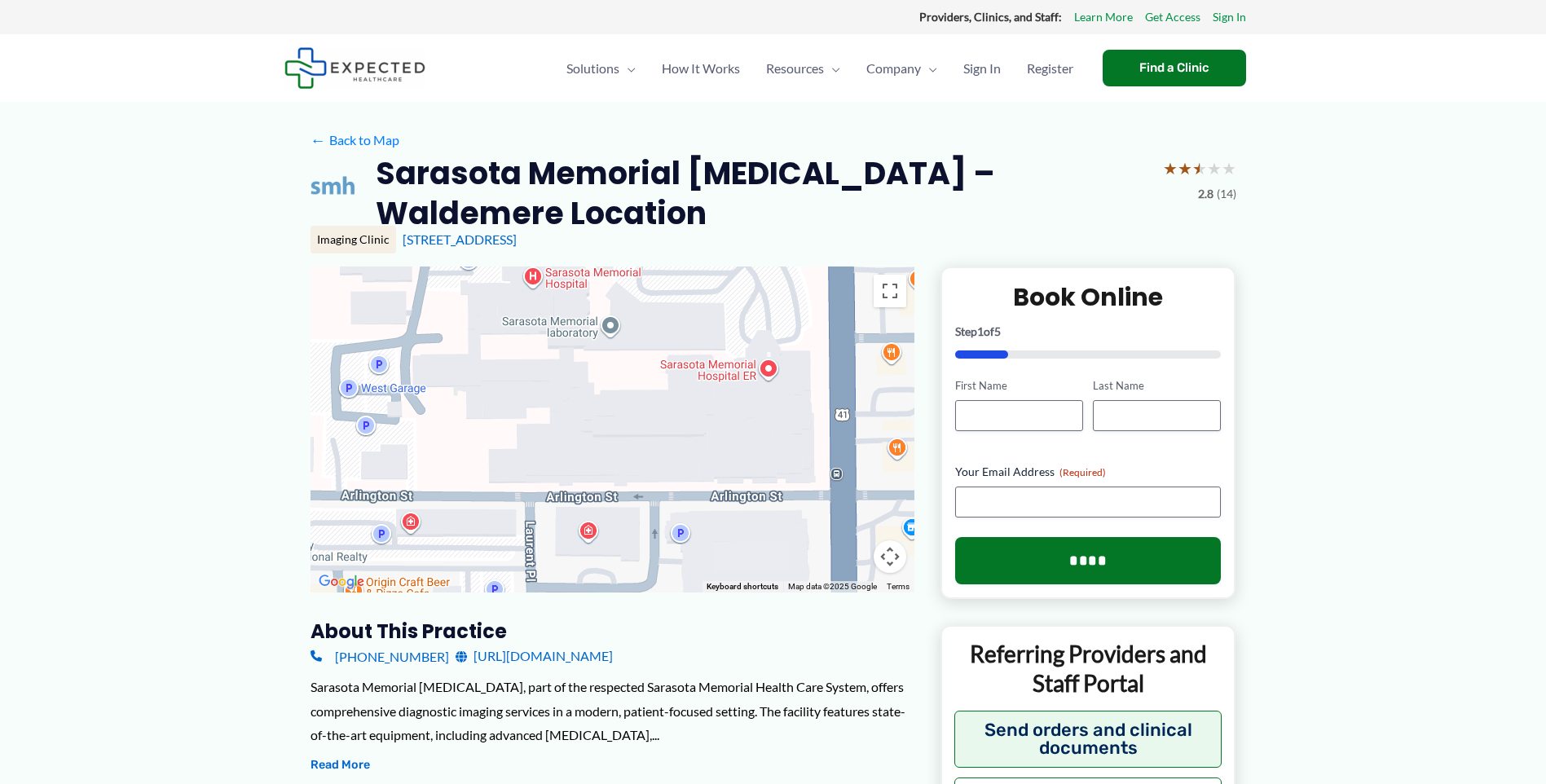
drag, startPoint x: 671, startPoint y: 404, endPoint x: 673, endPoint y: 333, distance: 71.0
click at [673, 333] on div at bounding box center [612, 429] width 603 height 326
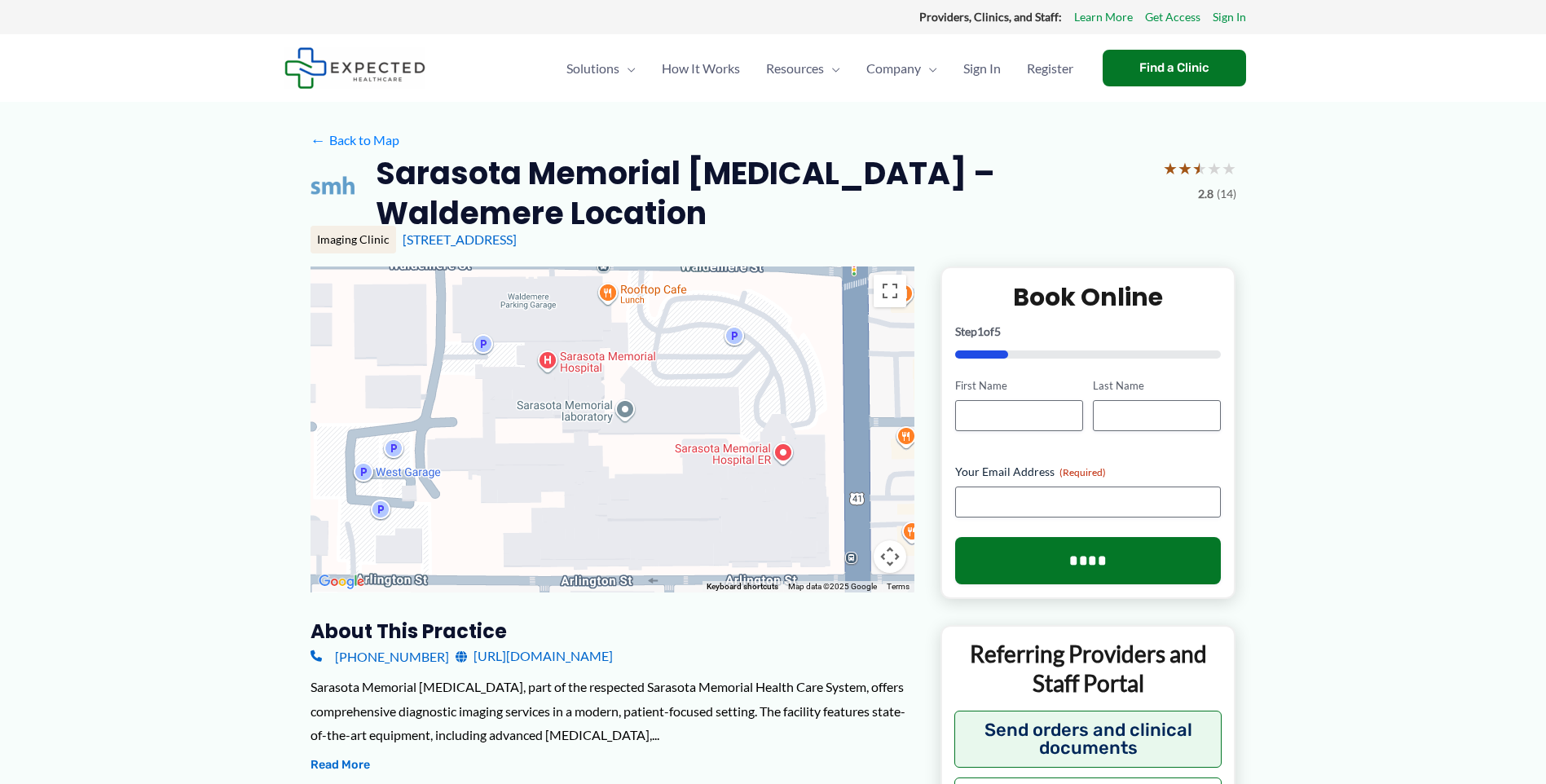
drag, startPoint x: 632, startPoint y: 435, endPoint x: 637, endPoint y: 484, distance: 49.3
click at [647, 525] on div at bounding box center [612, 429] width 603 height 326
